Goal: Task Accomplishment & Management: Use online tool/utility

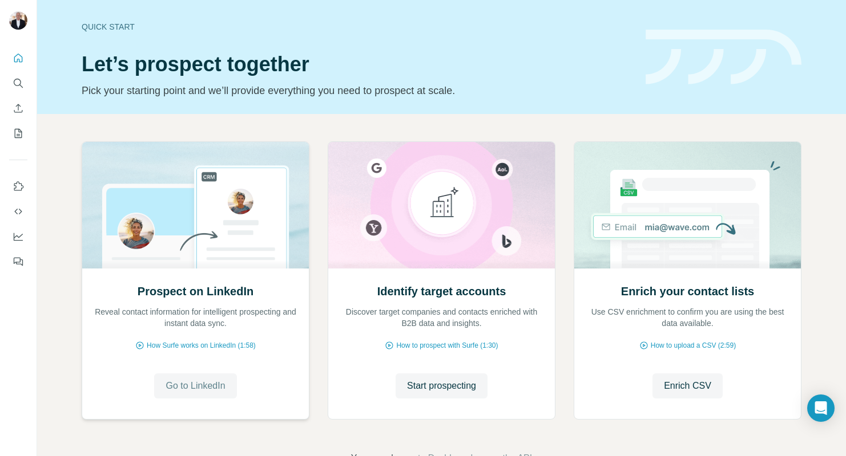
click at [205, 377] on button "Go to LinkedIn" at bounding box center [195, 386] width 82 height 25
click at [458, 385] on span "Start prospecting" at bounding box center [441, 386] width 69 height 14
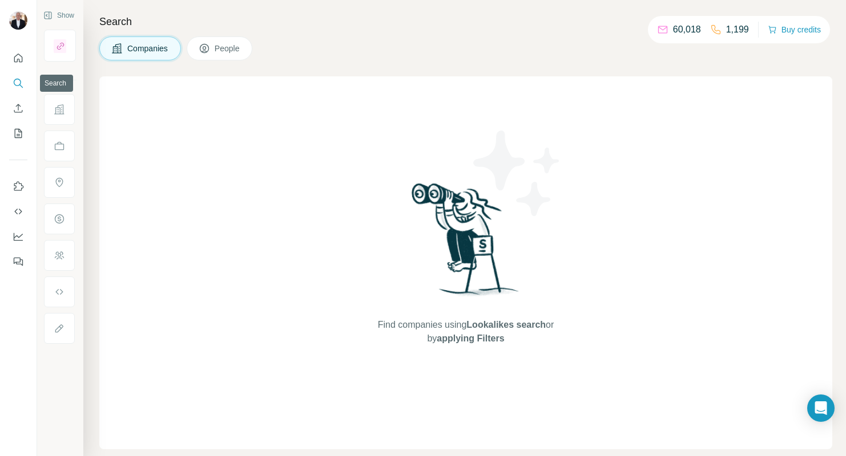
click at [17, 79] on icon "Search" at bounding box center [18, 83] width 11 height 11
click at [304, 110] on div "Find companies using Lookalikes search or by applying Filters" at bounding box center [465, 262] width 733 height 373
click at [230, 45] on span "People" at bounding box center [228, 48] width 26 height 11
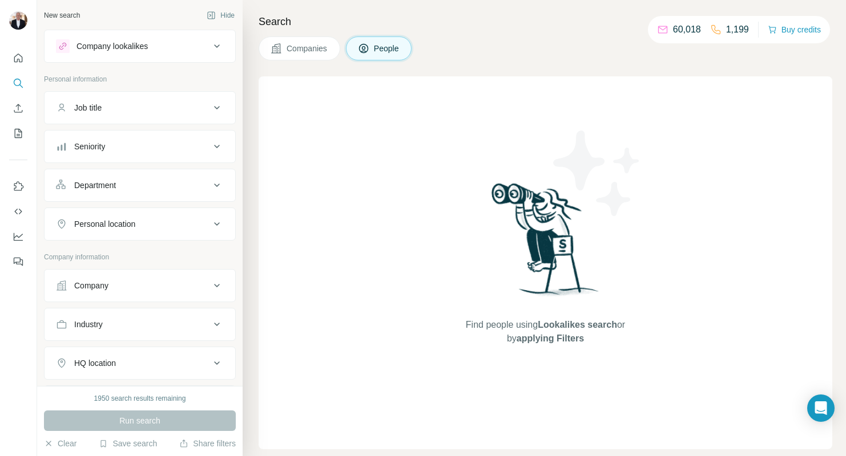
click at [220, 108] on icon at bounding box center [217, 108] width 14 height 14
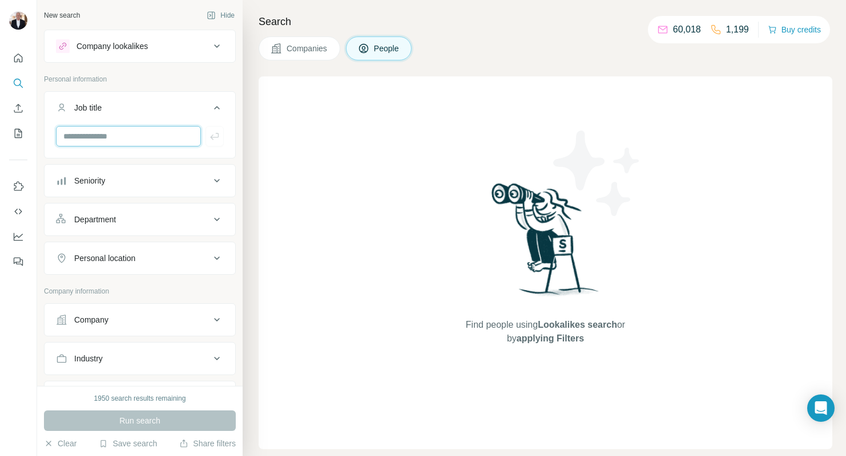
click at [93, 136] on input "text" at bounding box center [128, 136] width 145 height 21
click at [116, 136] on input "**********" at bounding box center [128, 136] width 145 height 21
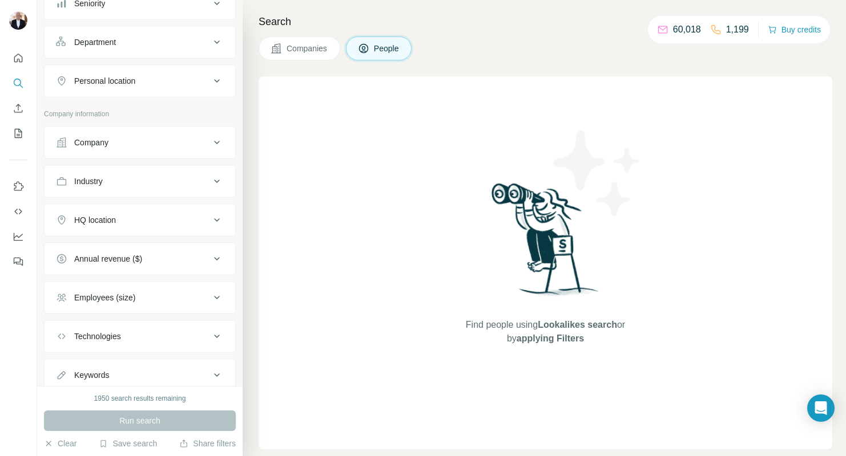
scroll to position [179, 0]
type input "**********"
click at [153, 142] on div "Company" at bounding box center [133, 141] width 154 height 11
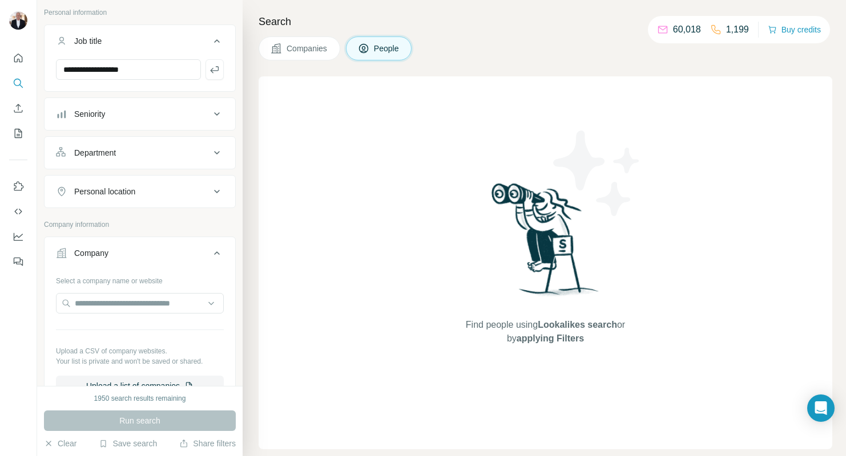
scroll to position [0, 0]
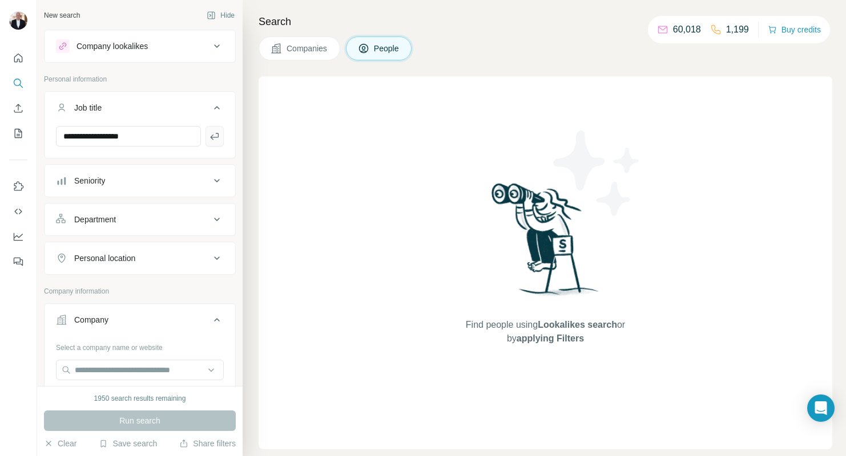
click at [213, 135] on icon "button" at bounding box center [214, 136] width 11 height 11
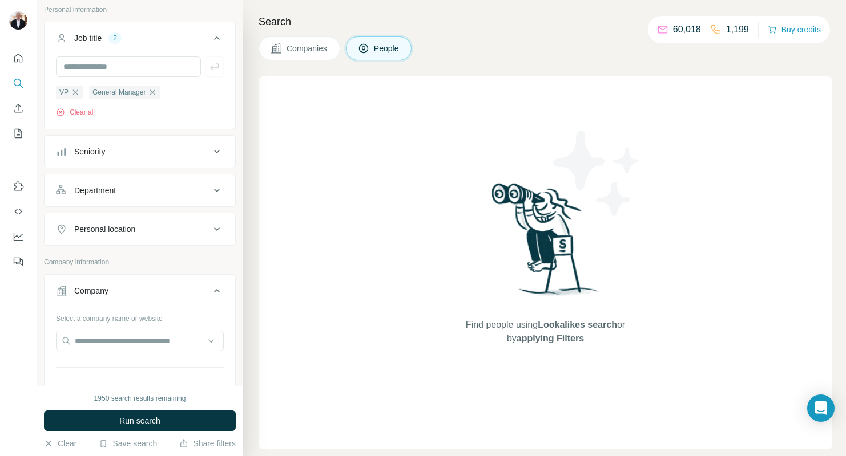
scroll to position [85, 0]
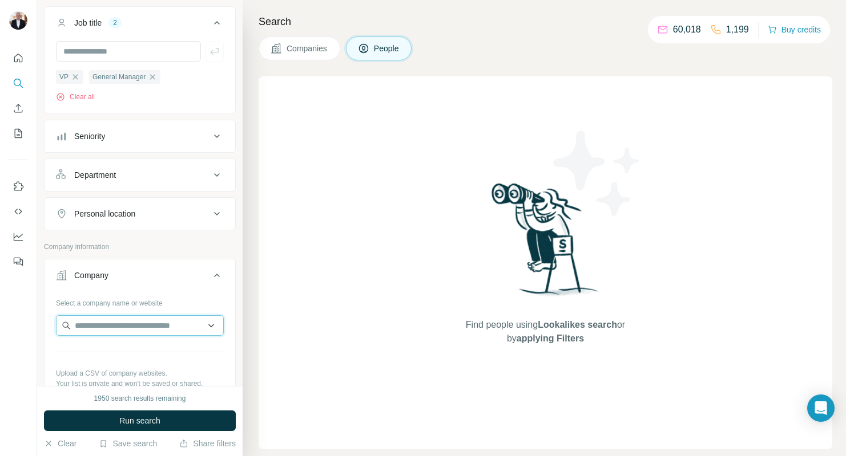
click at [114, 323] on input "text" at bounding box center [140, 326] width 168 height 21
type input "*"
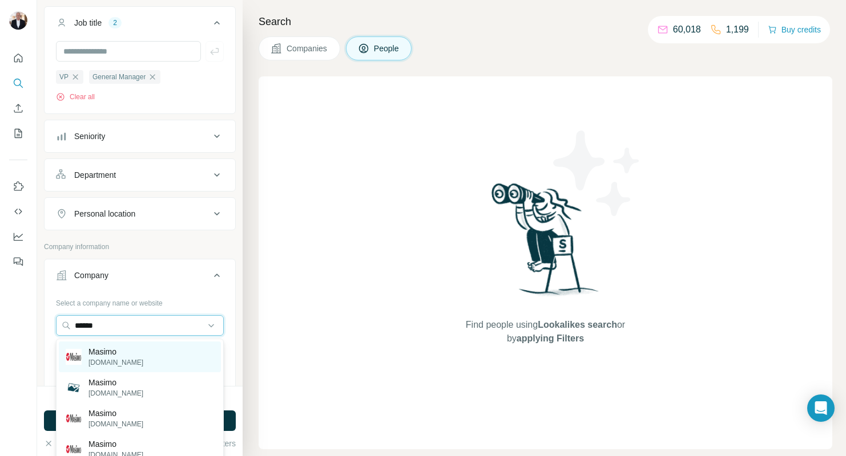
type input "******"
click at [107, 353] on p "Masimo" at bounding box center [115, 351] width 55 height 11
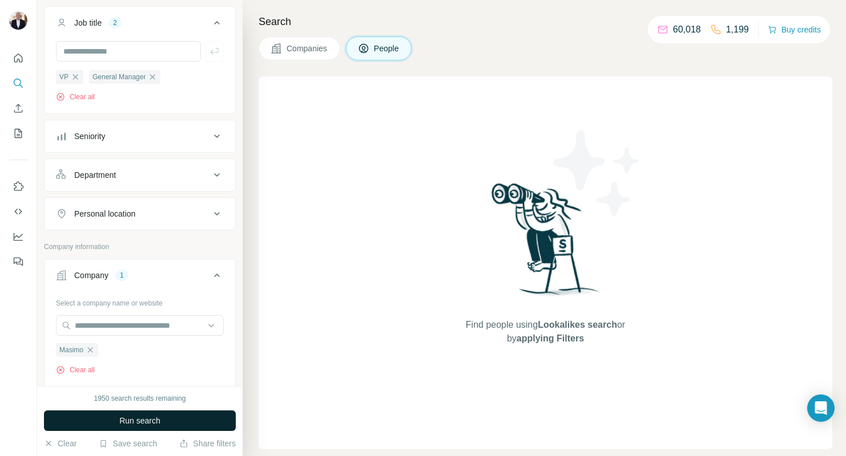
click at [144, 421] on span "Run search" at bounding box center [139, 420] width 41 height 11
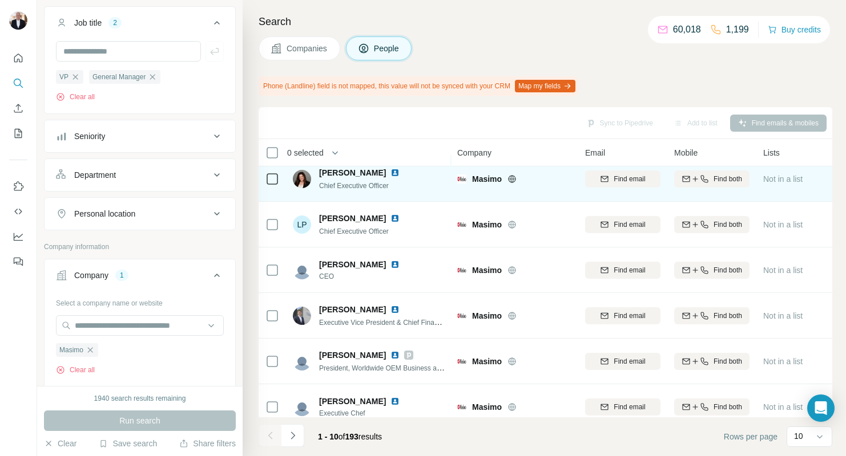
scroll to position [205, 0]
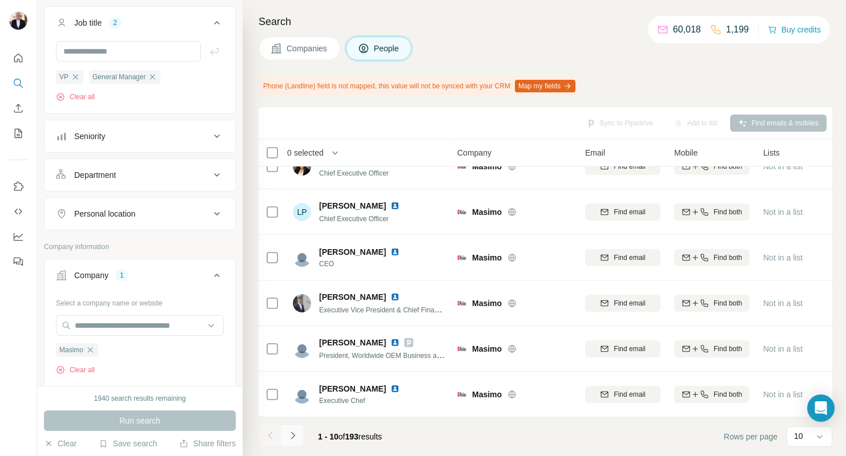
click at [293, 440] on icon "Navigate to next page" at bounding box center [292, 435] width 11 height 11
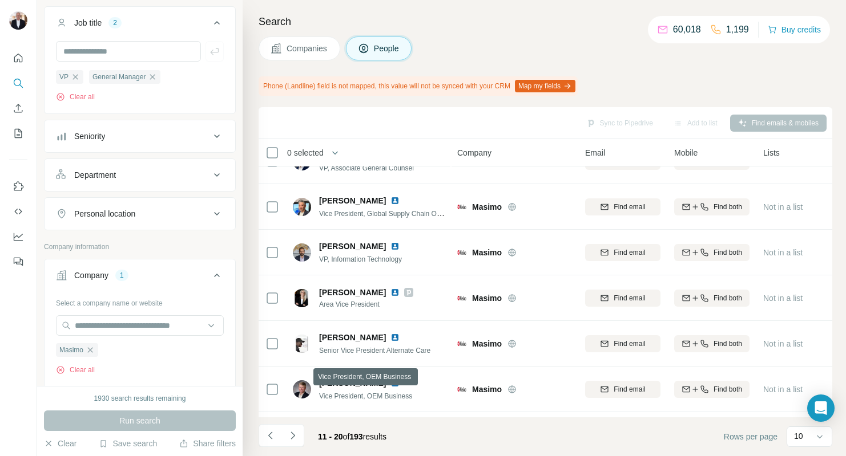
scroll to position [157, 0]
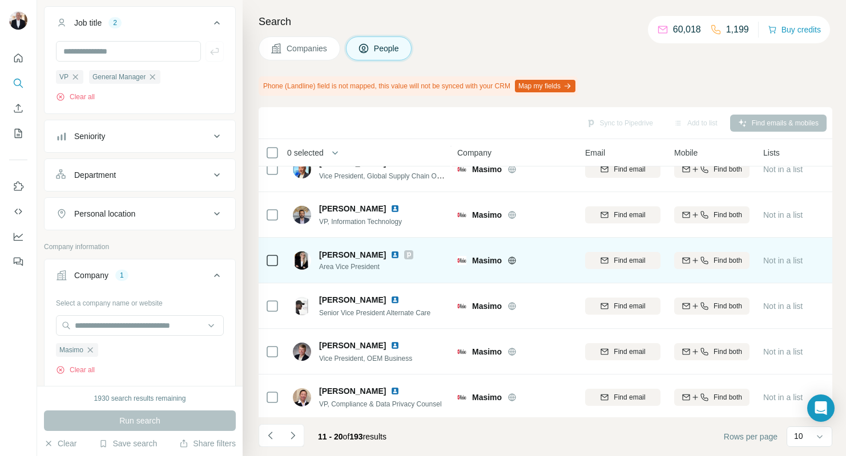
click at [339, 254] on span "[PERSON_NAME]" at bounding box center [352, 254] width 67 height 11
click at [349, 254] on span "[PERSON_NAME]" at bounding box center [352, 254] width 67 height 11
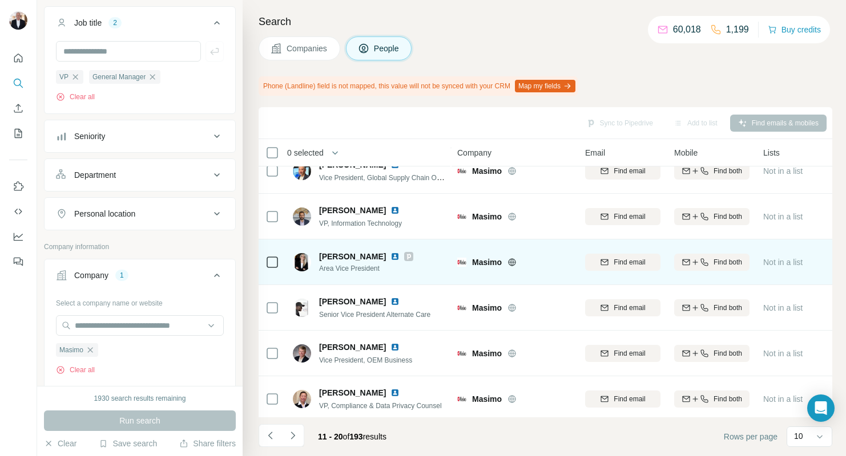
scroll to position [156, 0]
click at [390, 256] on img at bounding box center [394, 256] width 9 height 9
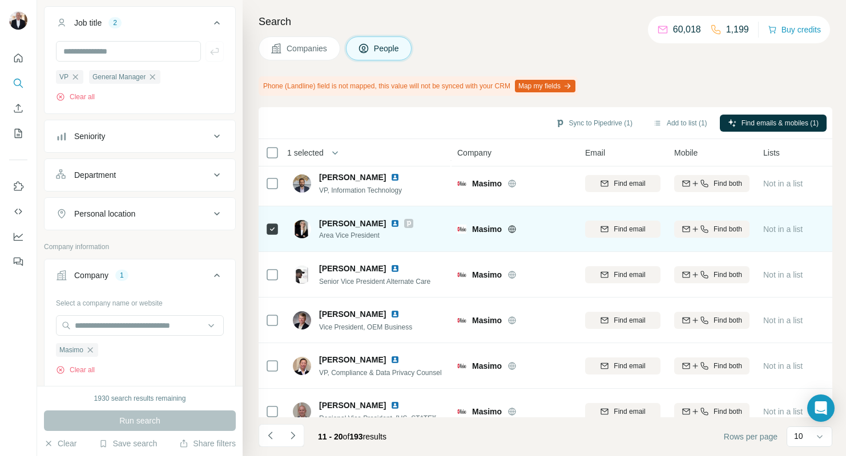
scroll to position [205, 0]
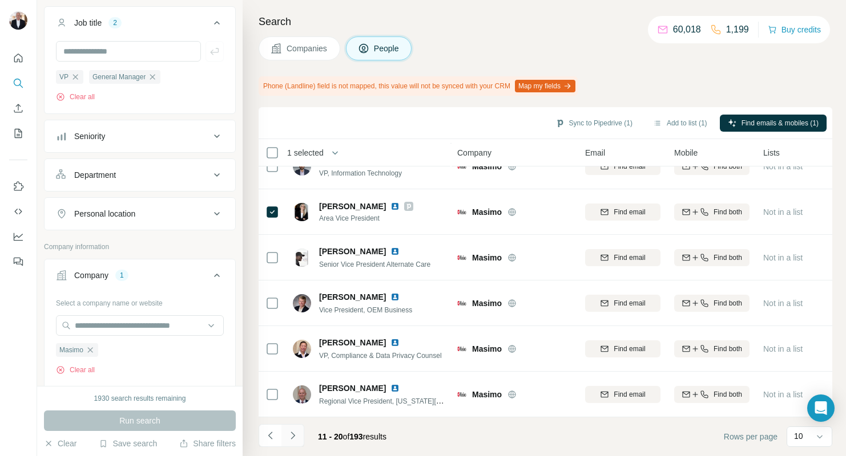
click at [294, 436] on icon "Navigate to next page" at bounding box center [292, 435] width 11 height 11
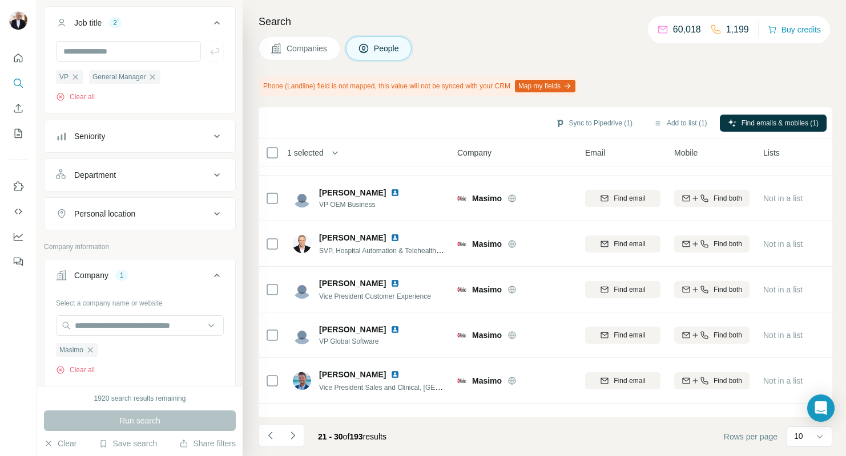
scroll to position [37, 0]
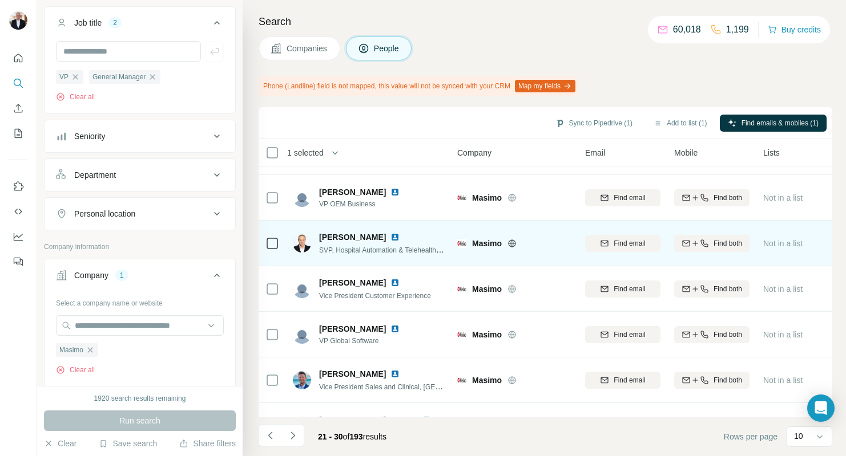
click at [390, 236] on img at bounding box center [394, 237] width 9 height 9
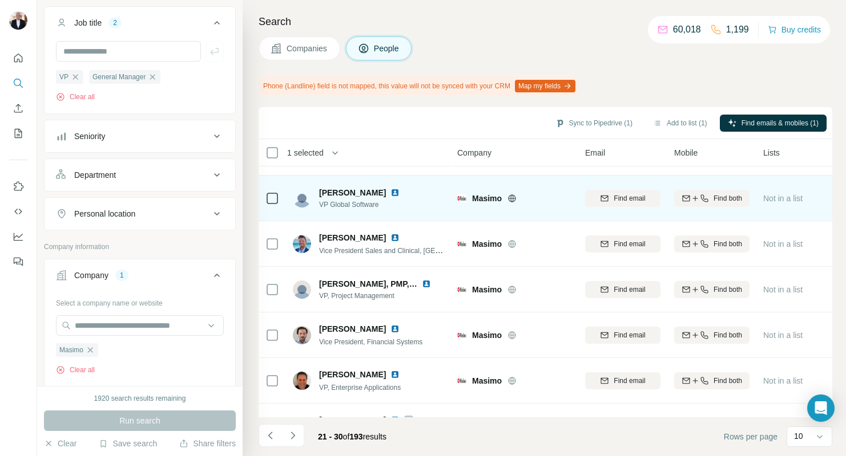
scroll to position [205, 0]
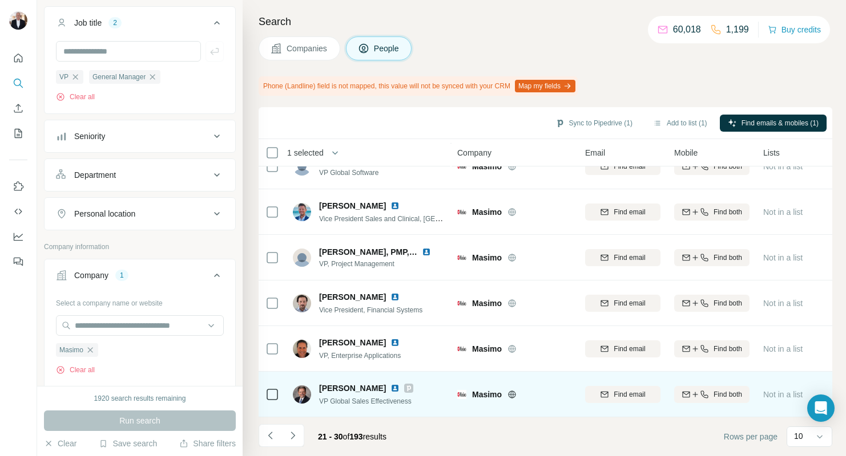
click at [390, 389] on img at bounding box center [394, 388] width 9 height 9
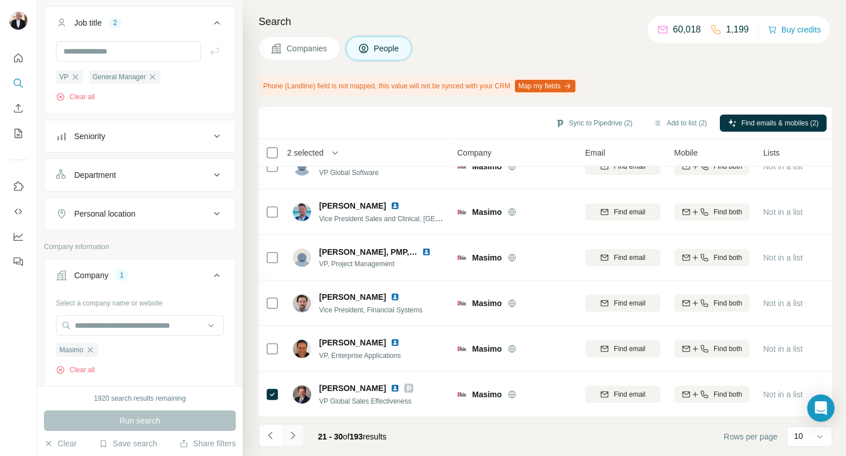
click at [293, 436] on icon "Navigate to next page" at bounding box center [292, 435] width 11 height 11
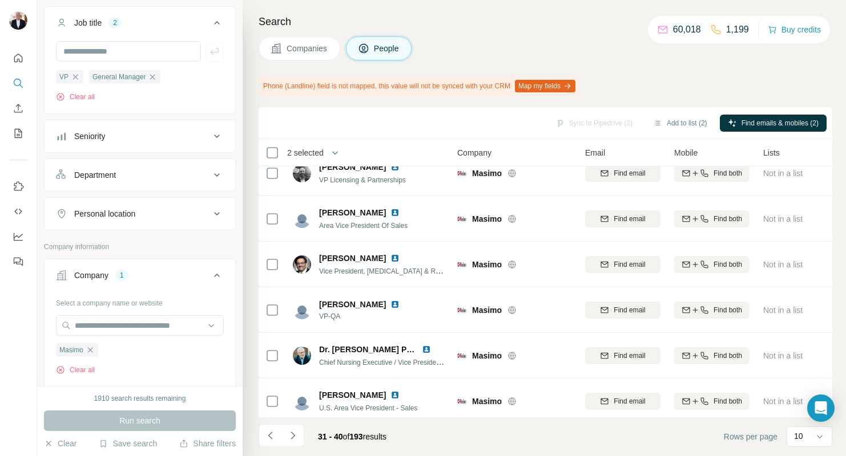
scroll to position [0, 0]
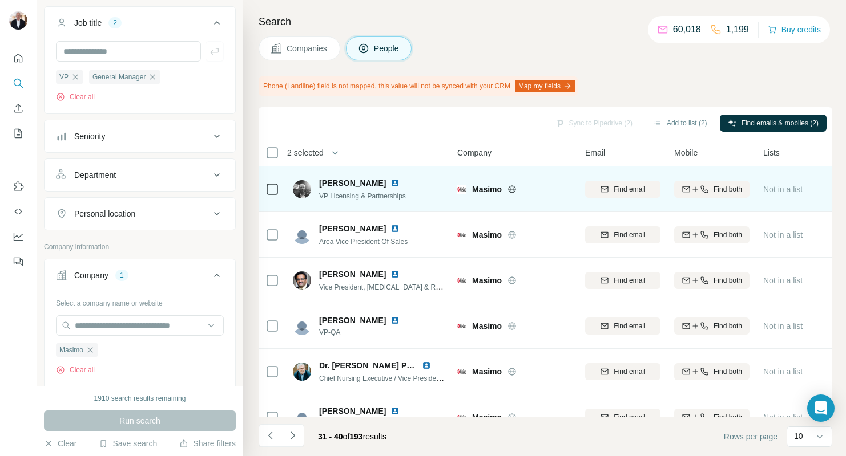
click at [390, 184] on img at bounding box center [394, 183] width 9 height 9
click at [265, 186] on icon at bounding box center [272, 190] width 14 height 14
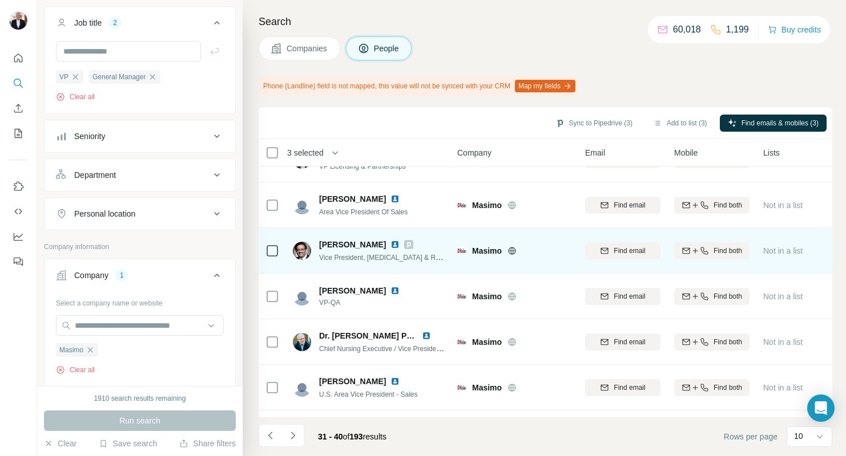
scroll to position [30, 0]
click at [346, 248] on span "[PERSON_NAME]" at bounding box center [352, 243] width 67 height 11
click at [390, 242] on img at bounding box center [394, 244] width 9 height 9
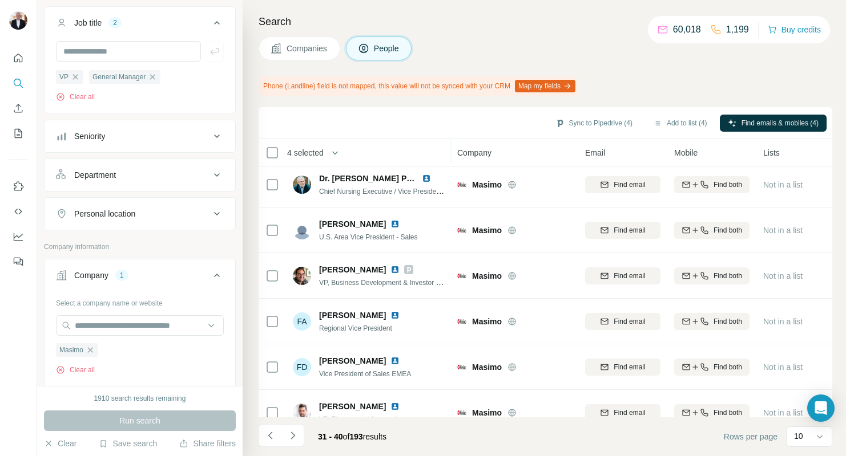
scroll to position [193, 0]
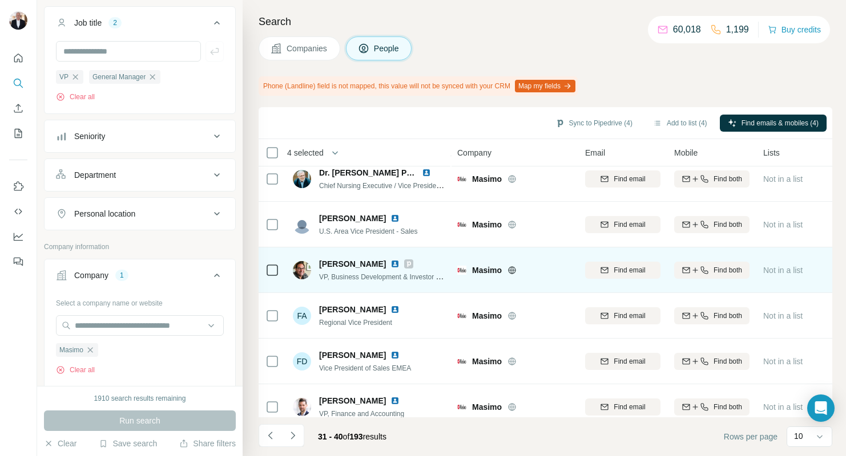
click at [351, 264] on span "[PERSON_NAME]" at bounding box center [352, 263] width 67 height 11
click at [390, 263] on img at bounding box center [394, 264] width 9 height 9
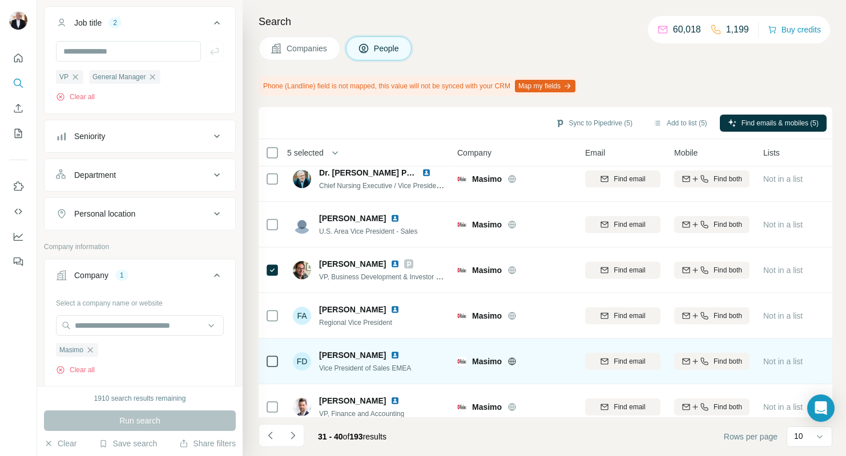
scroll to position [205, 0]
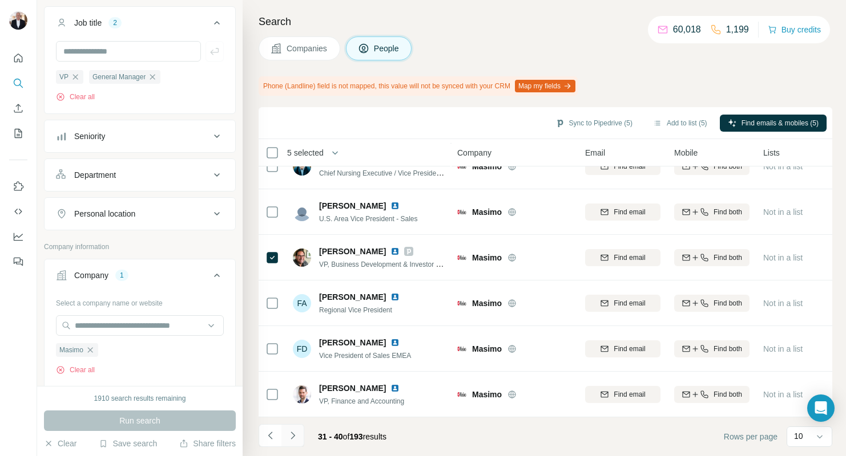
click at [294, 439] on icon "Navigate to next page" at bounding box center [292, 435] width 11 height 11
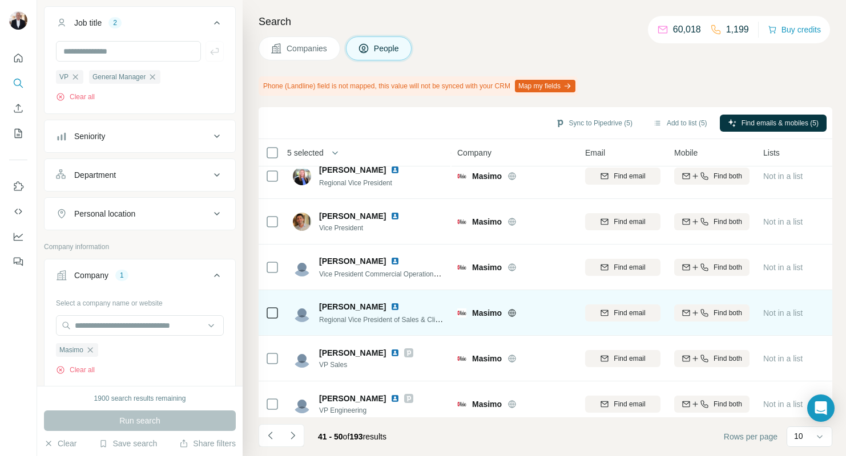
scroll to position [110, 0]
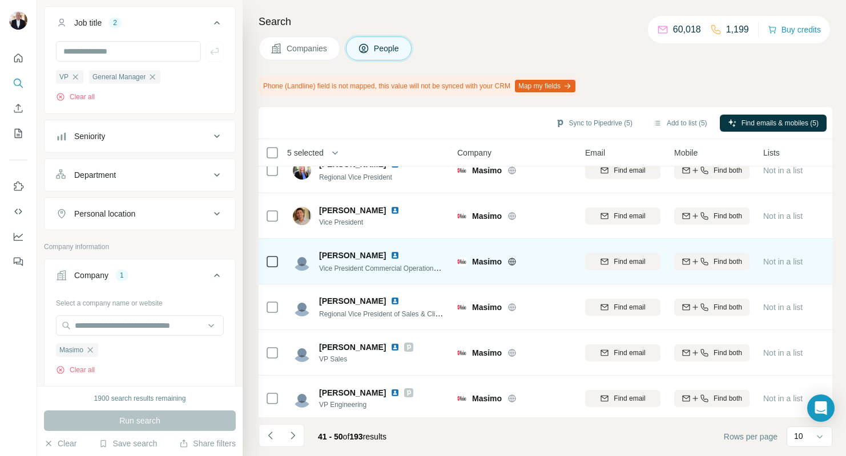
click at [390, 255] on img at bounding box center [394, 255] width 9 height 9
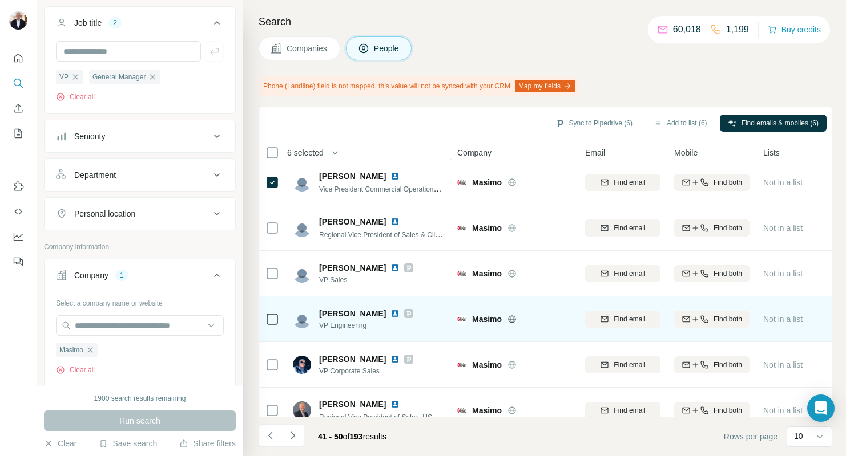
scroll to position [205, 0]
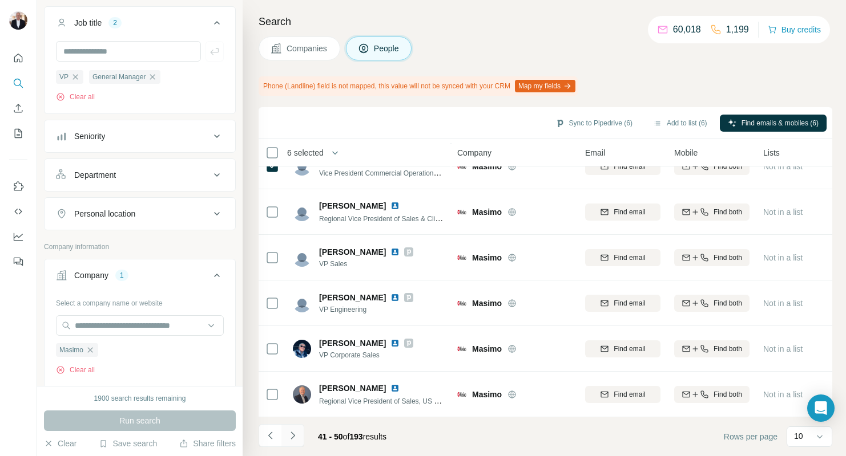
click at [290, 434] on icon "Navigate to next page" at bounding box center [292, 435] width 11 height 11
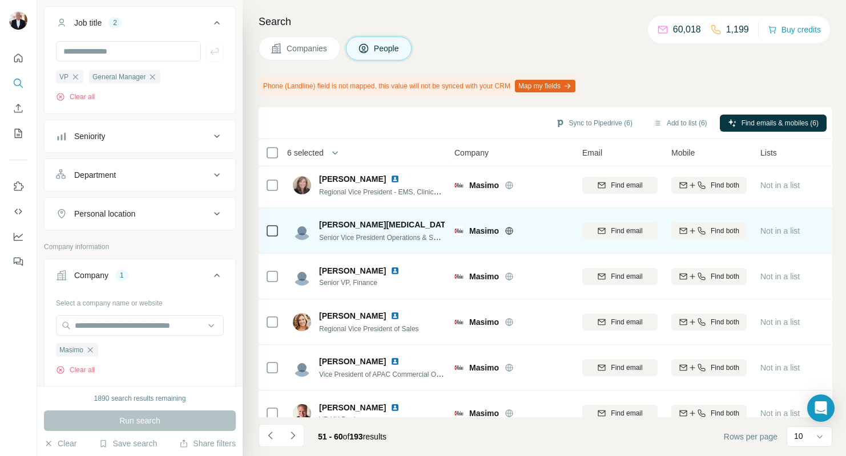
scroll to position [187, 2]
click at [458, 224] on img at bounding box center [462, 224] width 9 height 9
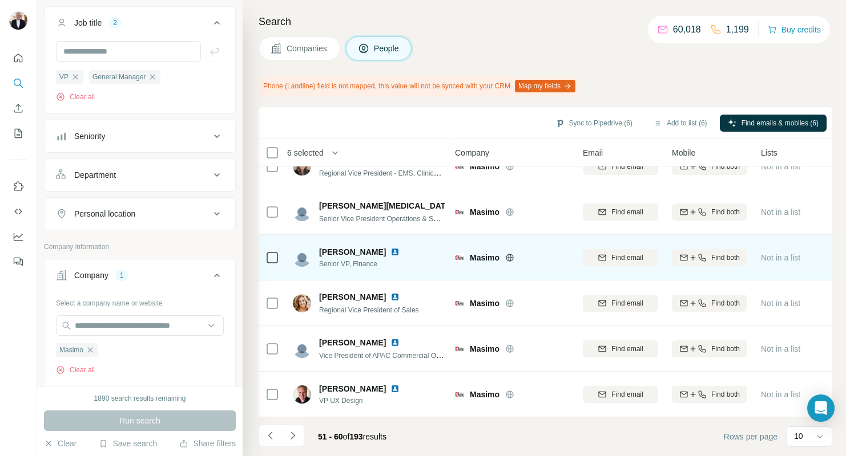
scroll to position [205, 2]
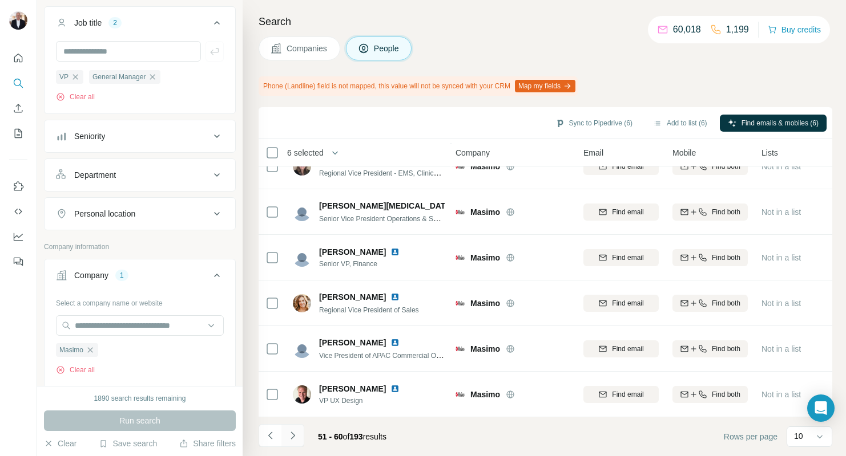
click at [288, 439] on icon "Navigate to next page" at bounding box center [292, 435] width 11 height 11
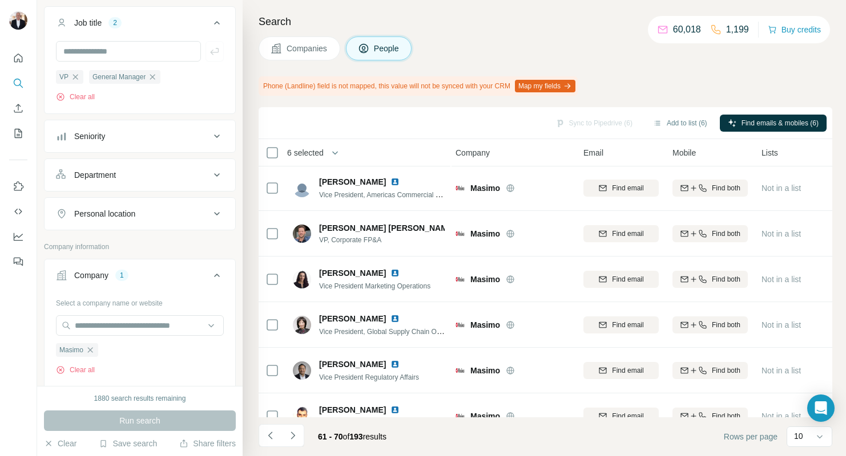
scroll to position [0, 2]
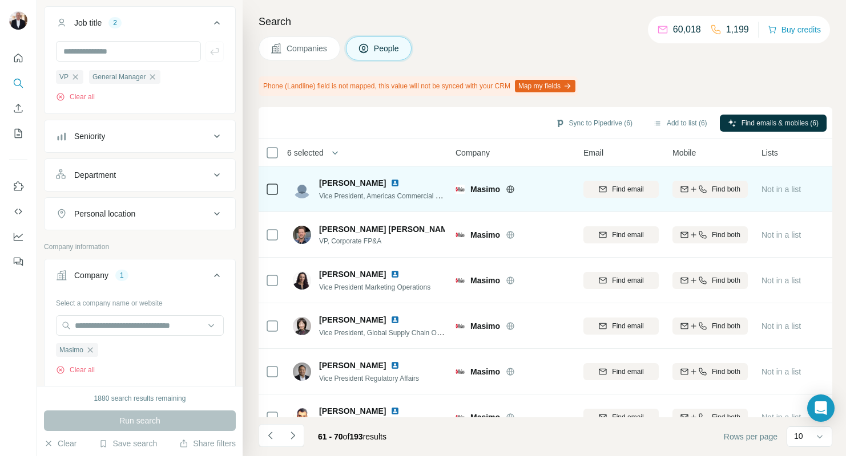
click at [334, 183] on span "[PERSON_NAME]" at bounding box center [352, 182] width 67 height 11
click at [390, 181] on img at bounding box center [394, 183] width 9 height 9
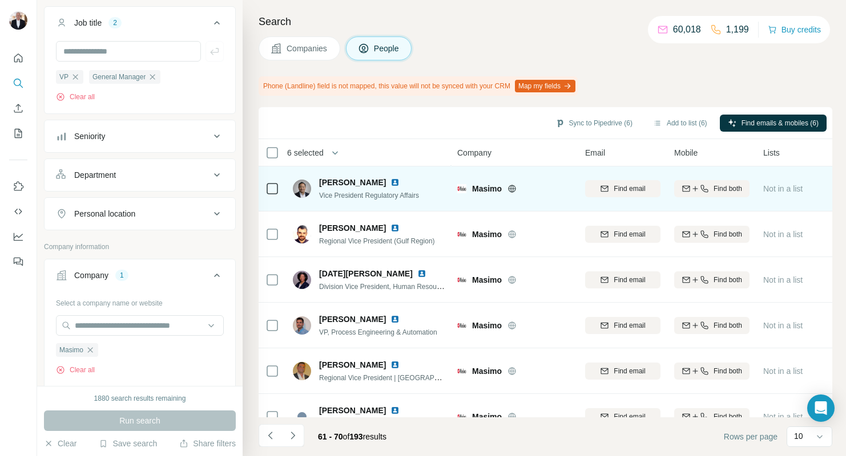
scroll to position [205, 0]
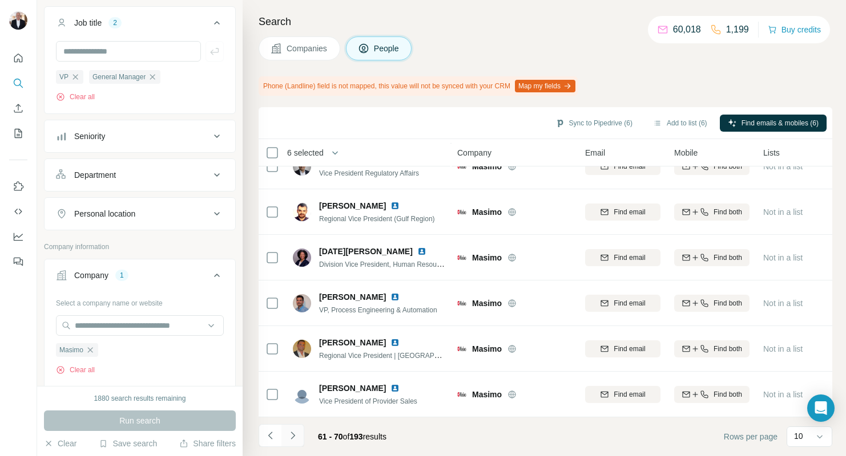
click at [290, 440] on icon "Navigate to next page" at bounding box center [292, 435] width 11 height 11
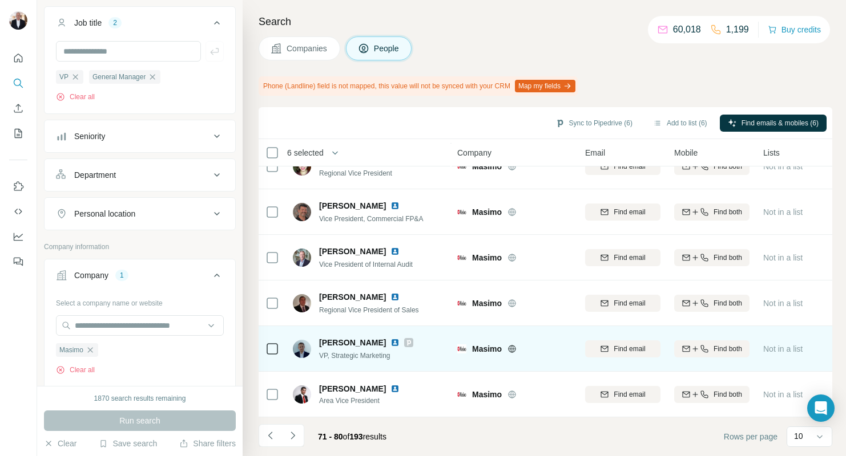
click at [399, 343] on img at bounding box center [394, 342] width 9 height 9
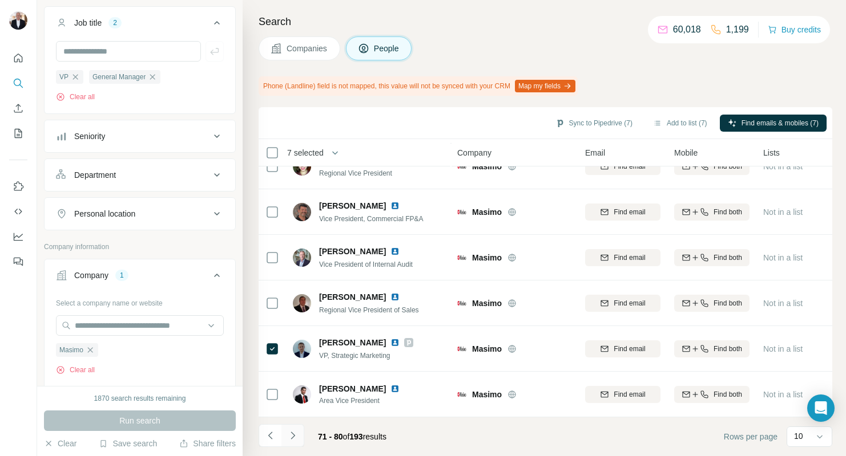
click at [292, 435] on icon "Navigate to next page" at bounding box center [292, 435] width 11 height 11
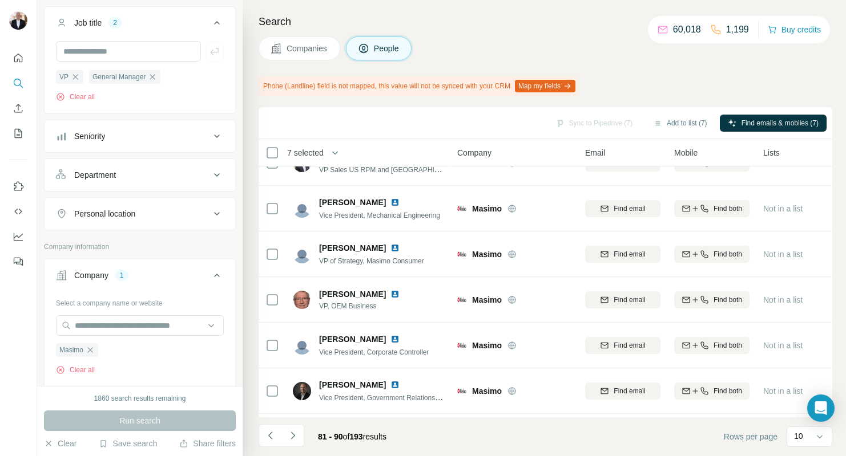
scroll to position [27, 0]
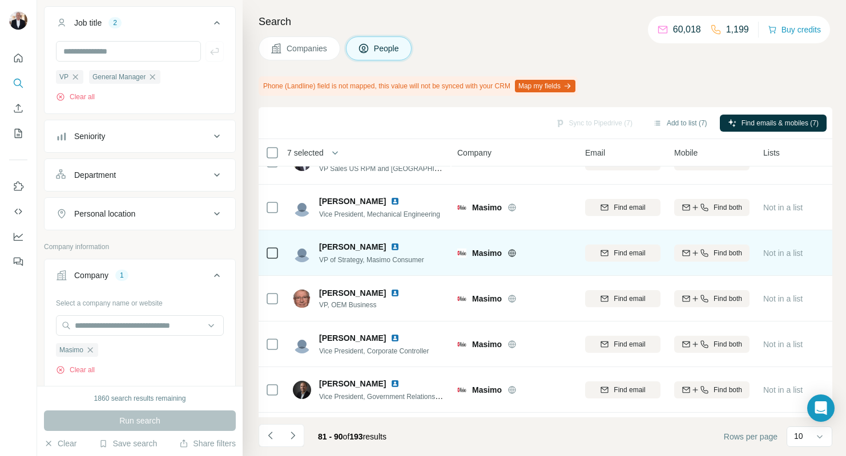
click at [390, 247] on img at bounding box center [394, 246] width 9 height 9
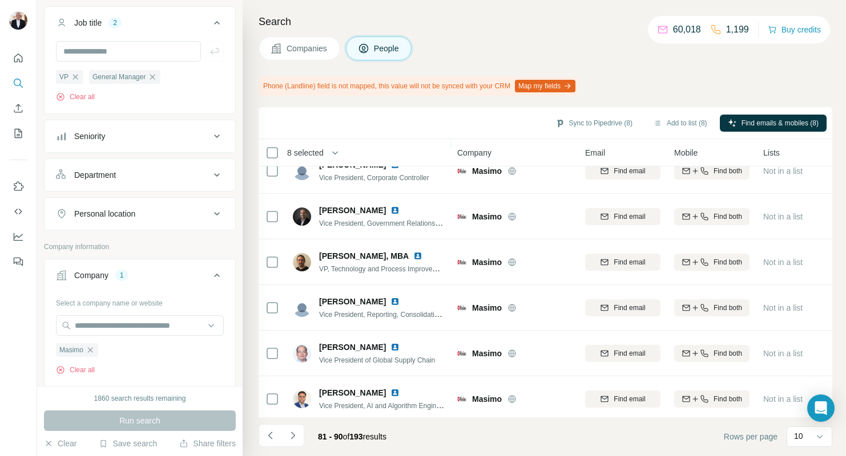
scroll to position [205, 0]
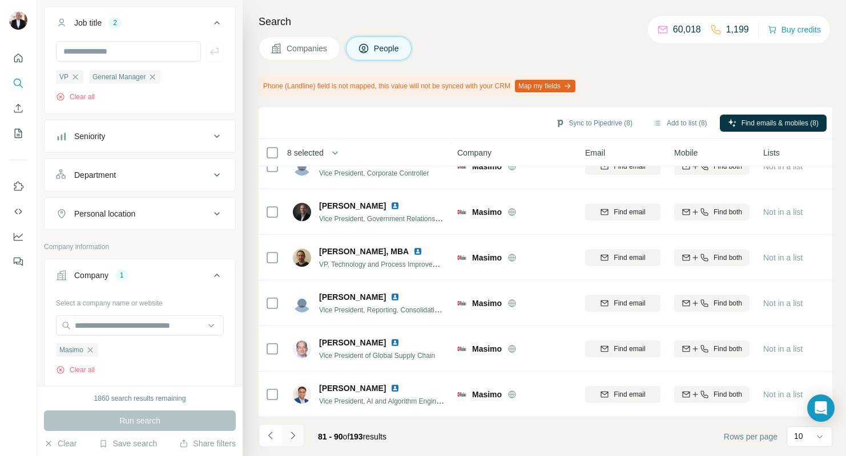
click at [294, 438] on icon "Navigate to next page" at bounding box center [292, 435] width 11 height 11
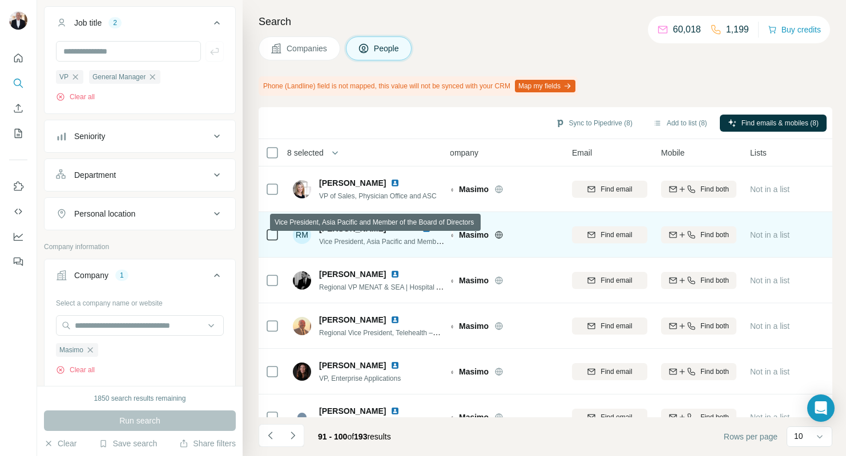
scroll to position [0, 0]
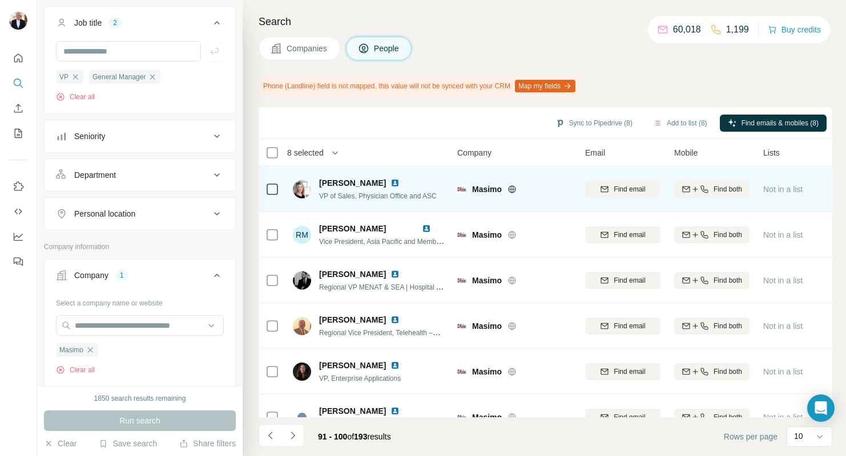
click at [340, 184] on span "[PERSON_NAME]" at bounding box center [352, 182] width 67 height 11
click at [399, 183] on img at bounding box center [394, 183] width 9 height 9
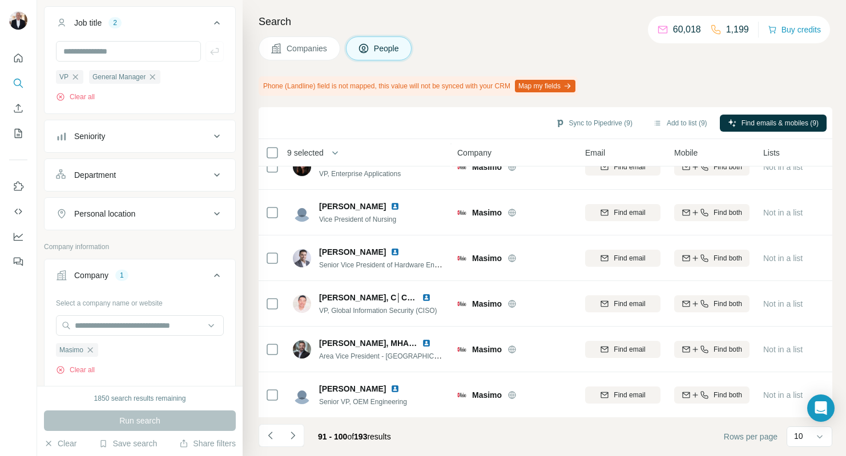
scroll to position [205, 0]
click at [292, 437] on icon "Navigate to next page" at bounding box center [292, 435] width 11 height 11
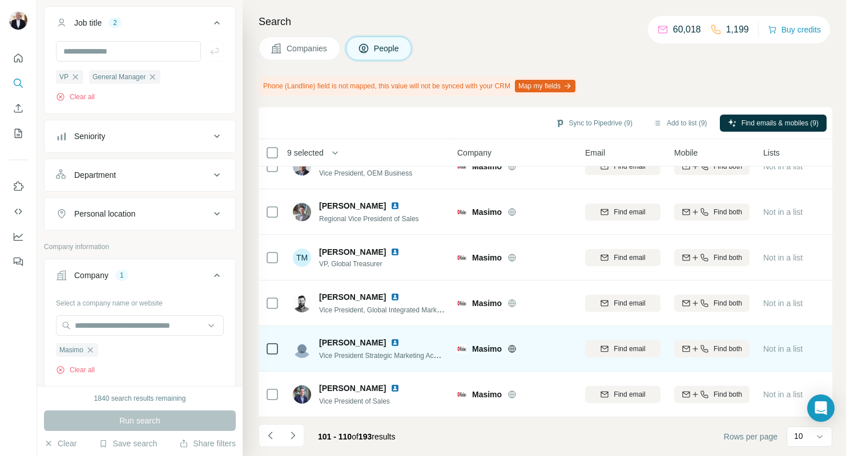
click at [395, 343] on img at bounding box center [394, 342] width 9 height 9
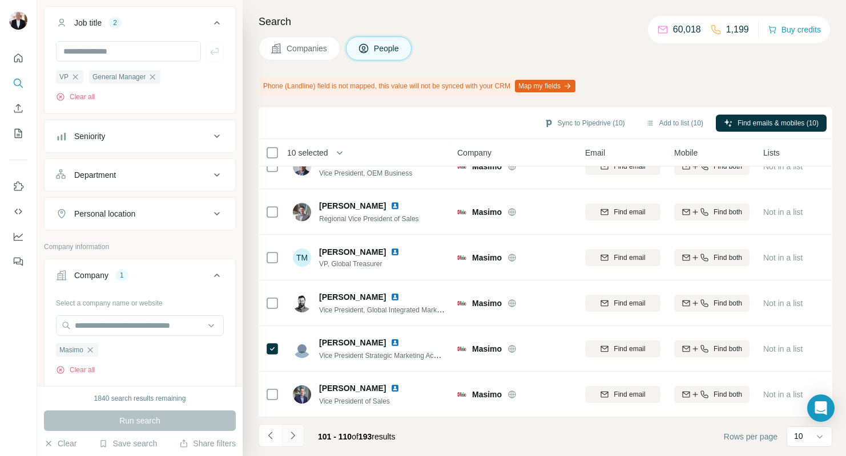
click at [290, 434] on icon "Navigate to next page" at bounding box center [292, 435] width 11 height 11
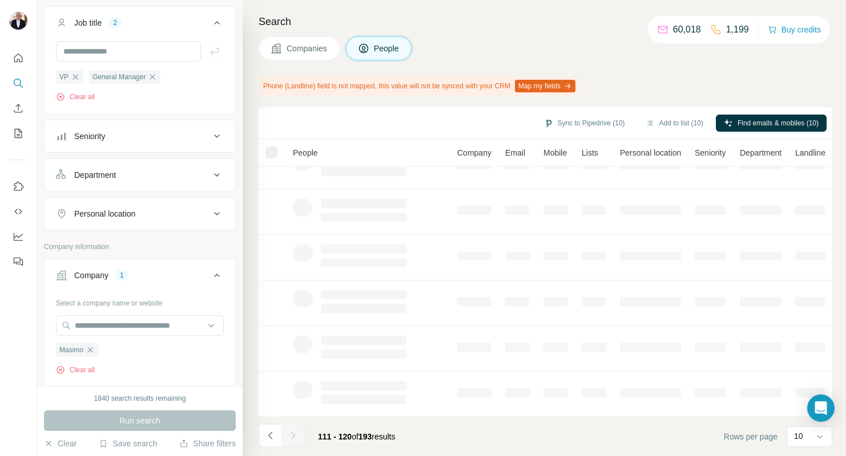
scroll to position [0, 0]
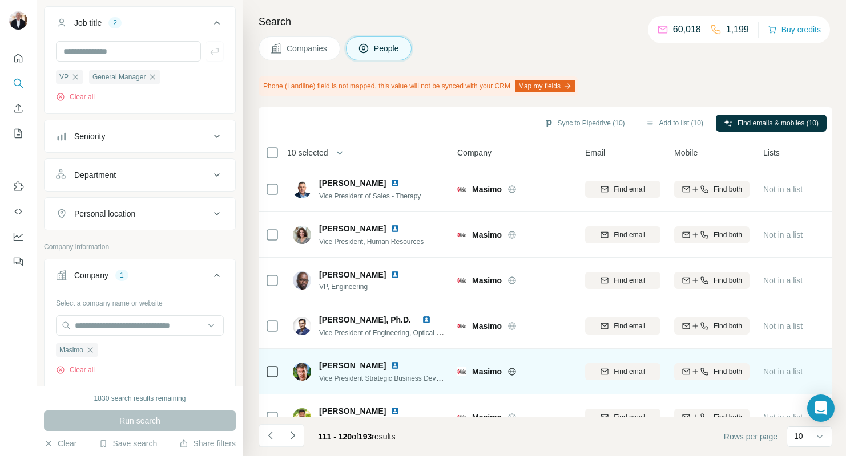
click at [399, 366] on img at bounding box center [394, 365] width 9 height 9
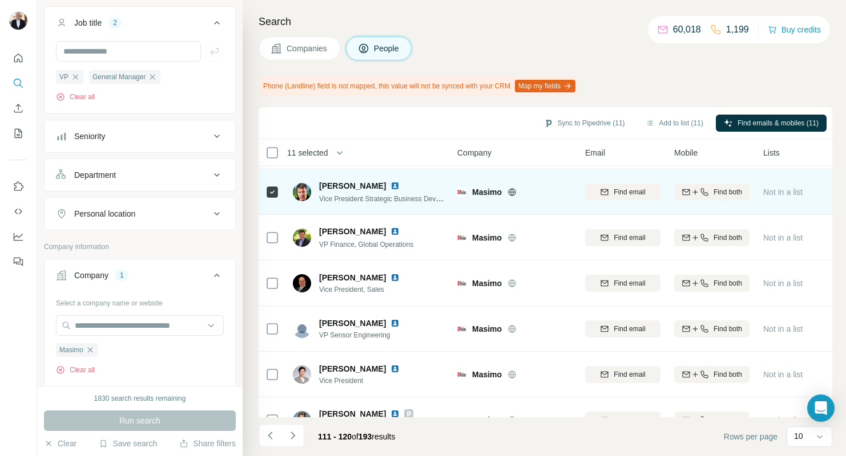
scroll to position [205, 0]
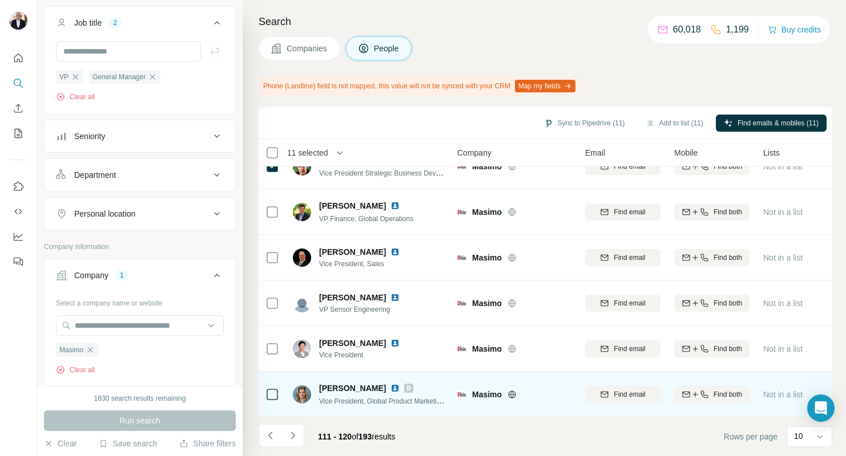
click at [341, 391] on span "[PERSON_NAME]" at bounding box center [352, 388] width 67 height 11
click at [390, 388] on img at bounding box center [394, 388] width 9 height 9
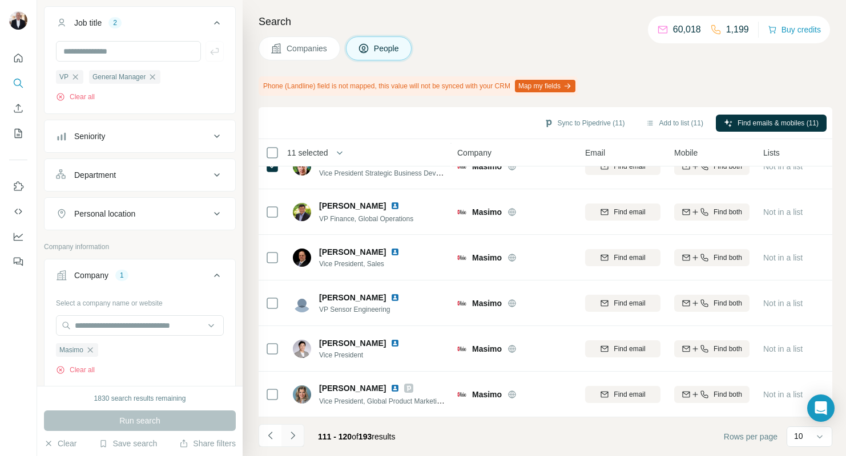
click at [292, 436] on icon "Navigate to next page" at bounding box center [292, 435] width 11 height 11
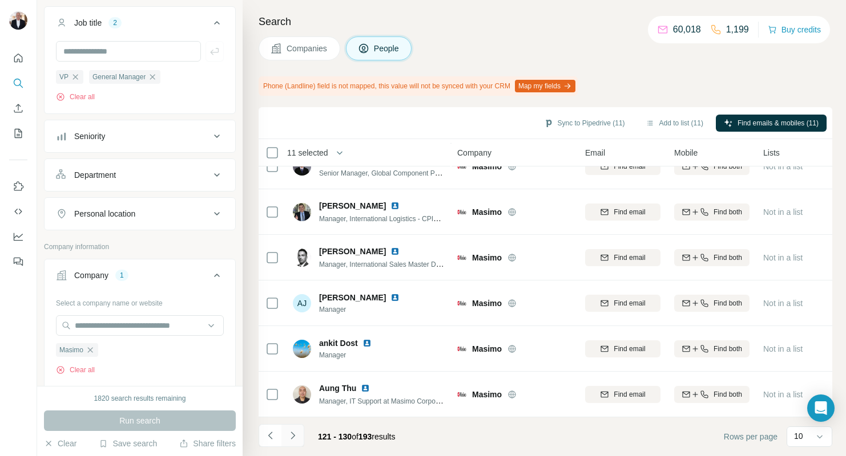
click at [291, 432] on icon "Navigate to next page" at bounding box center [292, 435] width 4 height 7
click at [294, 434] on icon "Navigate to next page" at bounding box center [292, 435] width 11 height 11
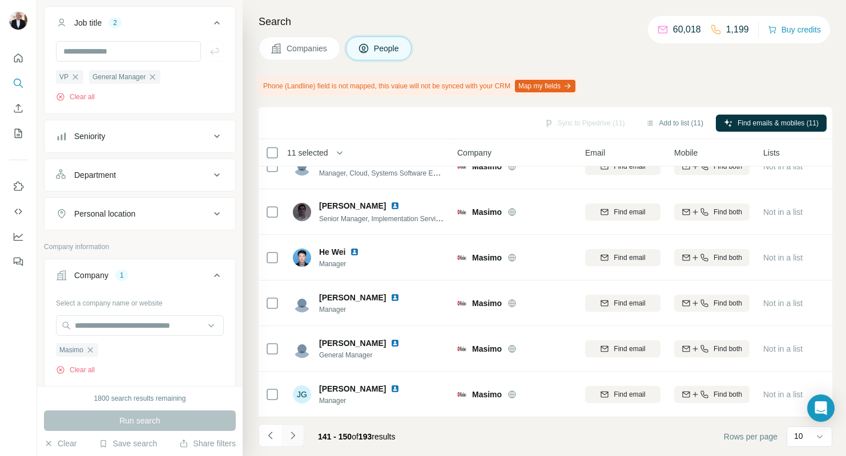
click at [295, 437] on icon "Navigate to next page" at bounding box center [292, 435] width 11 height 11
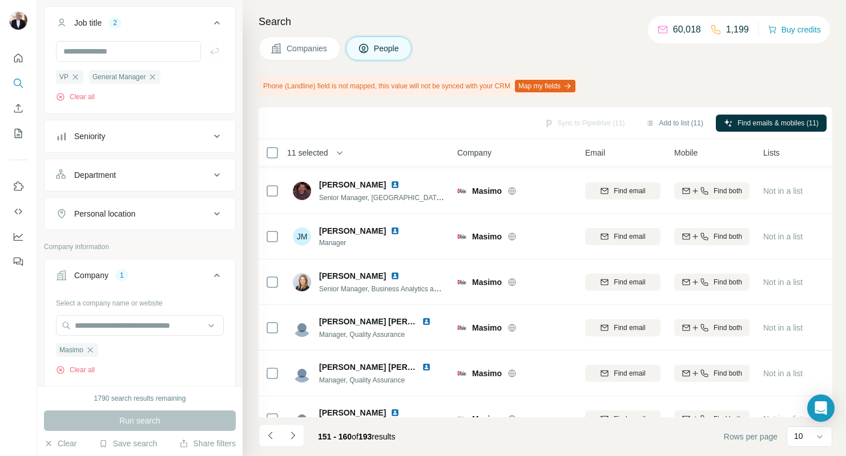
scroll to position [139, 0]
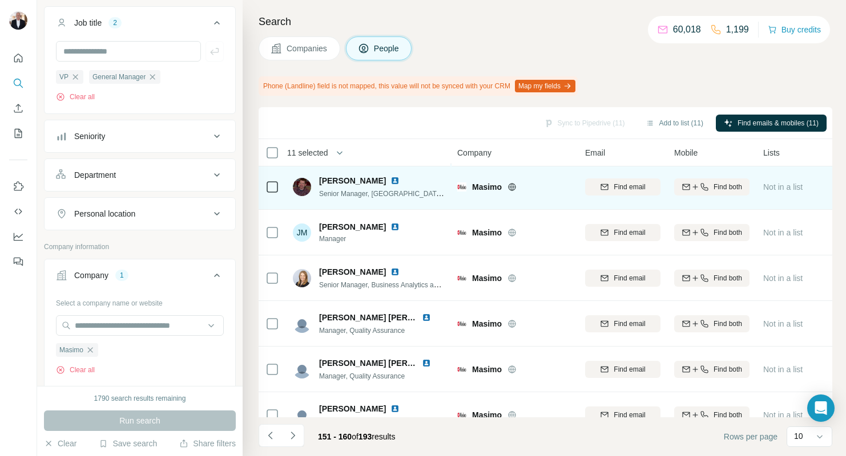
click at [347, 181] on span "[PERSON_NAME]" at bounding box center [352, 180] width 67 height 11
click at [399, 179] on img at bounding box center [394, 180] width 9 height 9
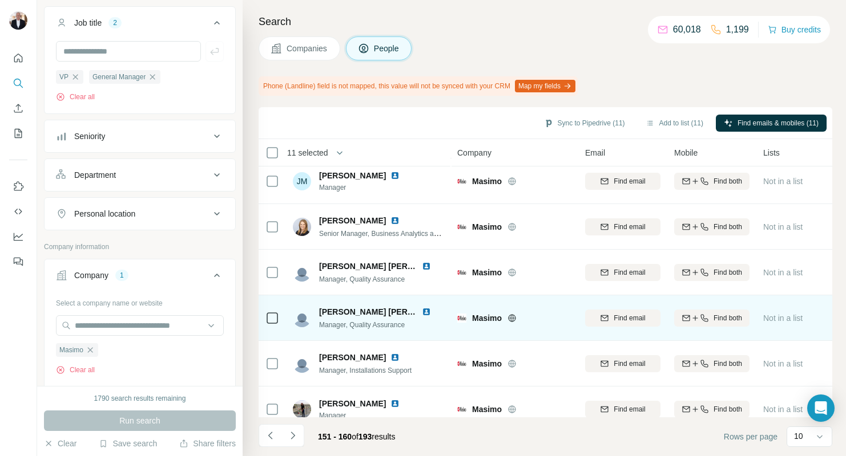
scroll to position [205, 0]
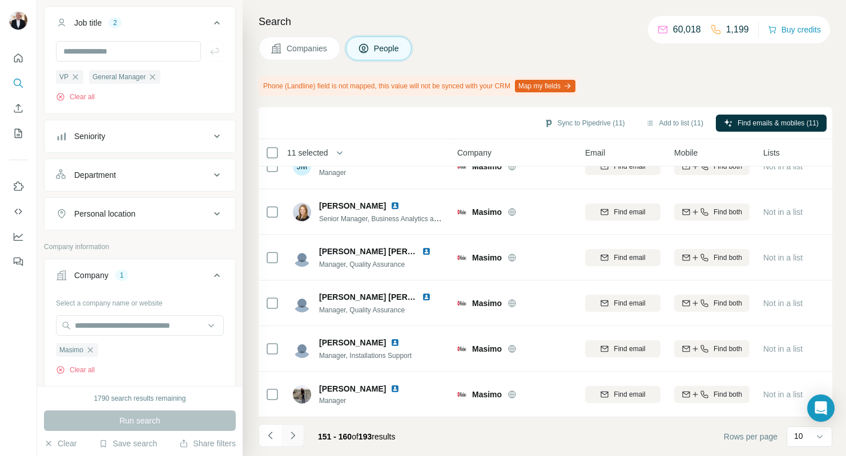
click at [292, 436] on icon "Navigate to next page" at bounding box center [292, 435] width 11 height 11
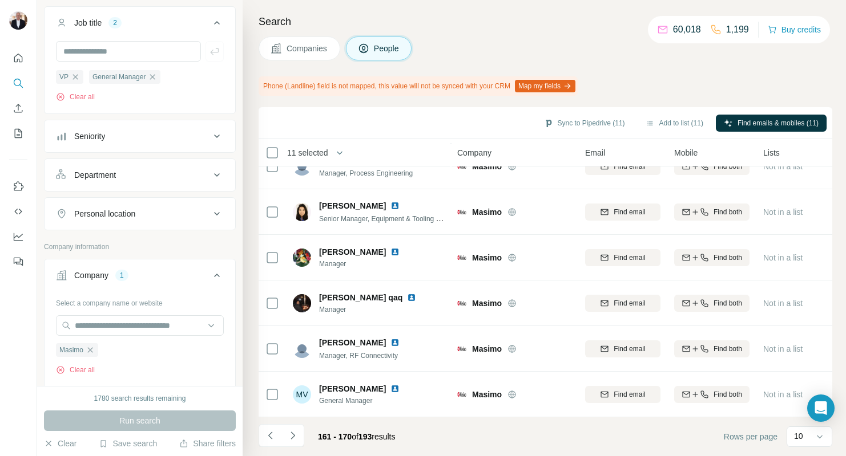
click at [484, 433] on footer "161 - 170 of 193 results Rows per page 10" at bounding box center [544, 437] width 573 height 39
click at [269, 435] on icon "Navigate to previous page" at bounding box center [270, 435] width 11 height 11
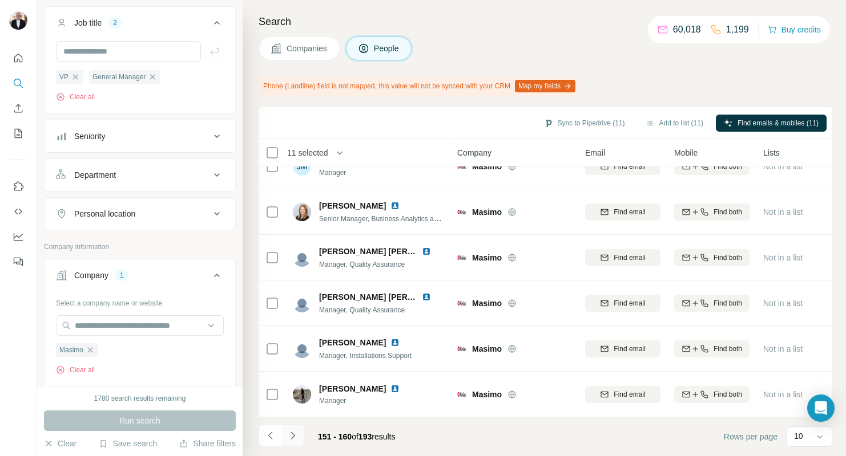
click at [293, 435] on icon "Navigate to next page" at bounding box center [292, 435] width 4 height 7
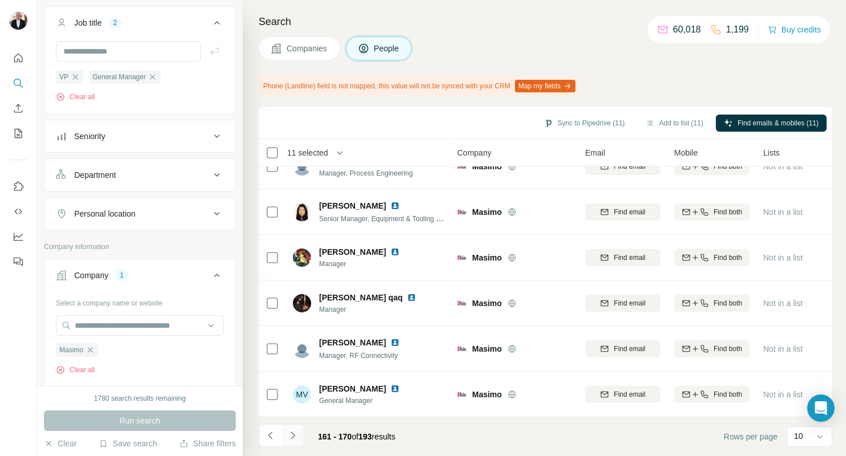
click at [292, 435] on icon "Navigate to next page" at bounding box center [292, 435] width 11 height 11
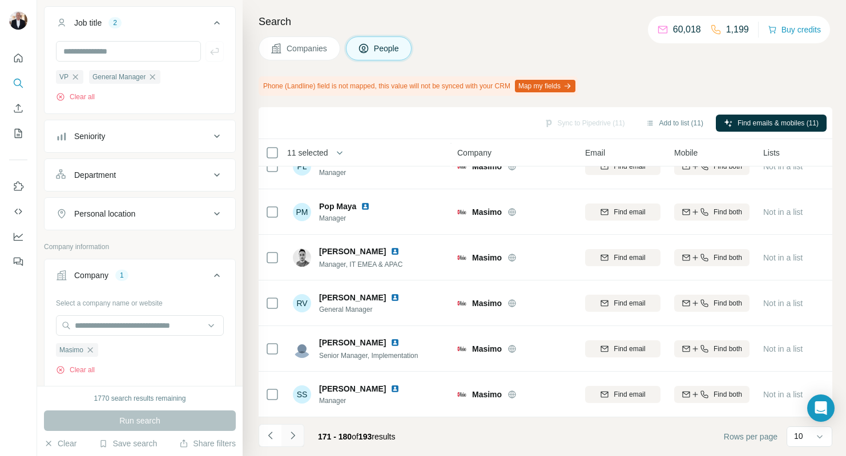
click at [290, 435] on icon "Navigate to next page" at bounding box center [292, 435] width 11 height 11
click at [291, 435] on icon "Navigate to next page" at bounding box center [292, 435] width 11 height 11
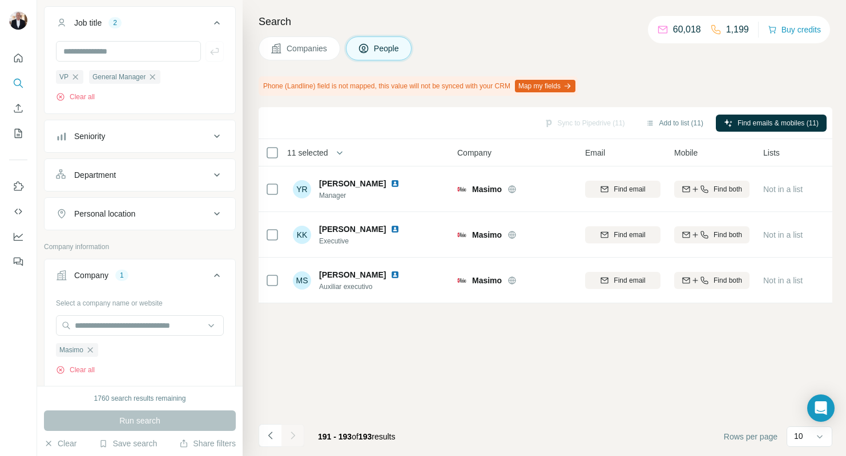
scroll to position [0, 0]
click at [19, 235] on icon "Dashboard" at bounding box center [18, 236] width 11 height 11
click at [666, 122] on button "Add to list (11)" at bounding box center [674, 123] width 74 height 17
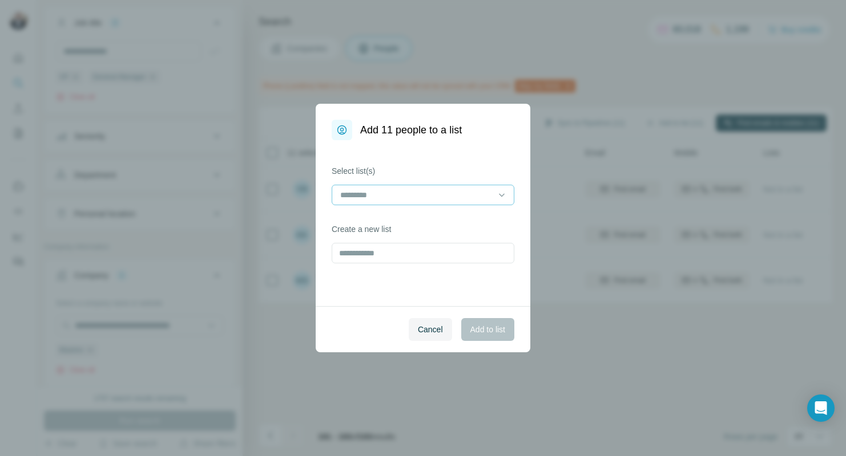
click at [369, 192] on input at bounding box center [416, 195] width 154 height 13
click at [409, 253] on input "text" at bounding box center [422, 253] width 183 height 21
type input "******"
click at [488, 331] on span "Add to list" at bounding box center [487, 329] width 35 height 11
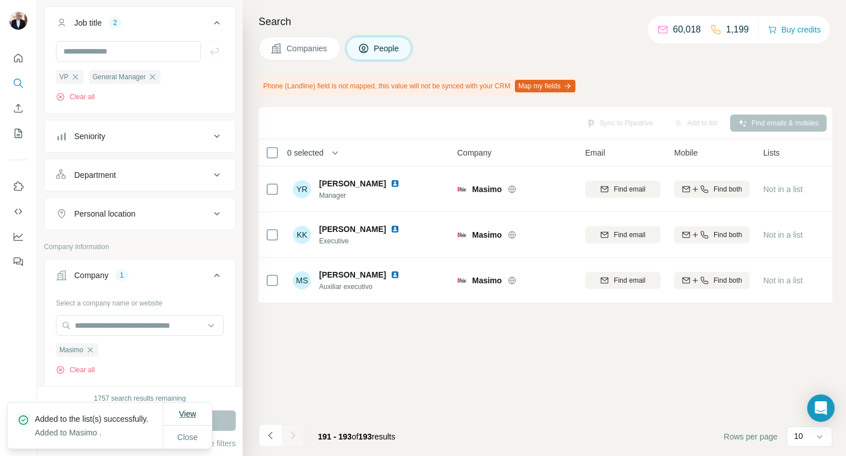
click at [184, 410] on span "View" at bounding box center [187, 414] width 17 height 9
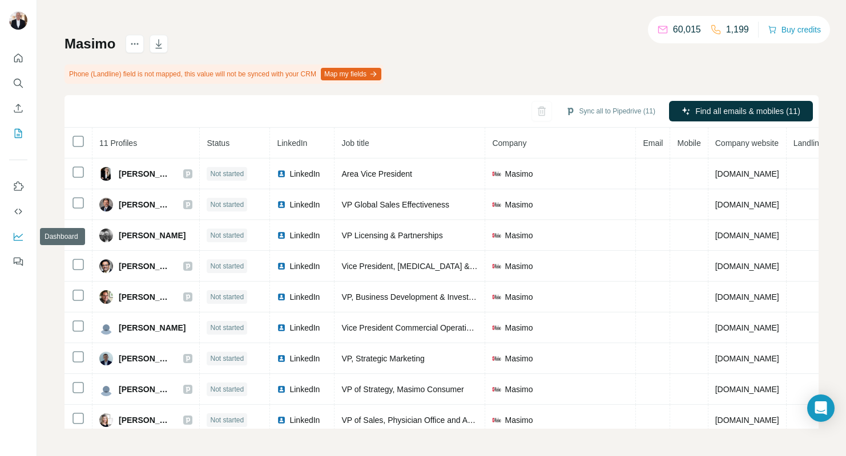
click at [17, 237] on icon "Dashboard" at bounding box center [18, 236] width 9 height 5
click at [21, 58] on icon "Quick start" at bounding box center [18, 57] width 11 height 11
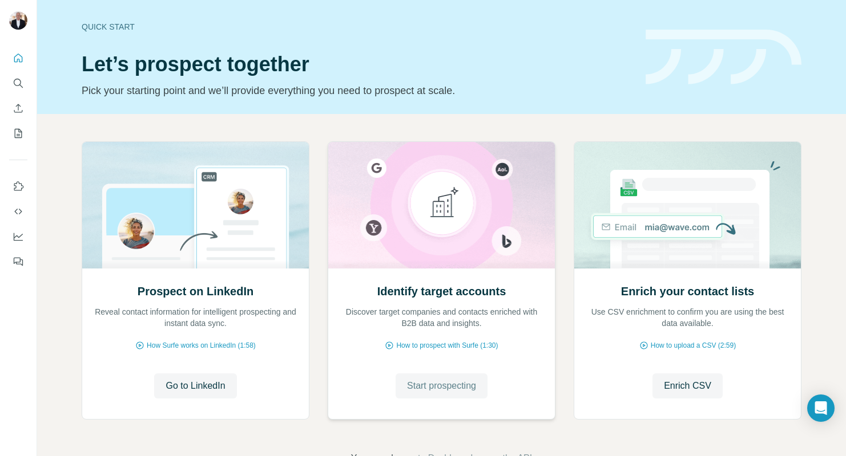
click at [436, 381] on span "Start prospecting" at bounding box center [441, 386] width 69 height 14
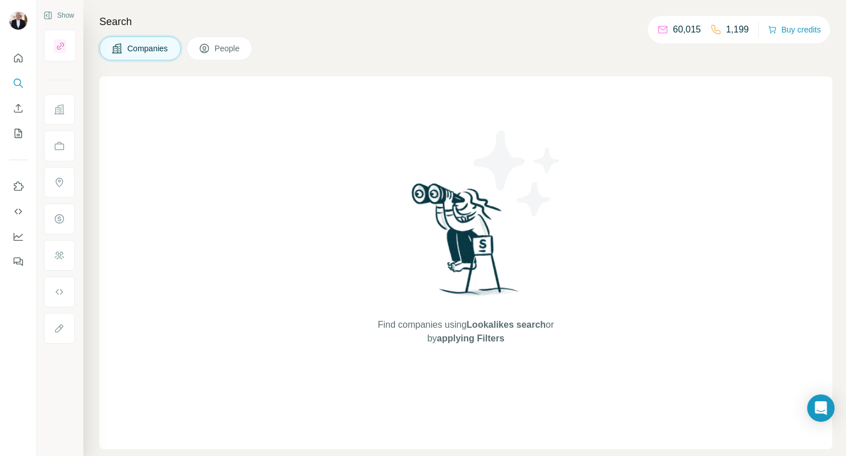
click at [230, 48] on span "People" at bounding box center [228, 48] width 26 height 11
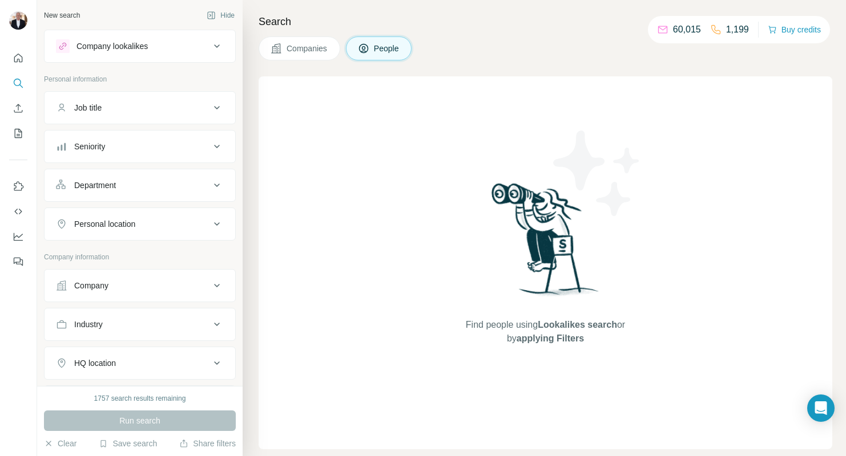
click at [122, 107] on div "Job title" at bounding box center [133, 107] width 154 height 11
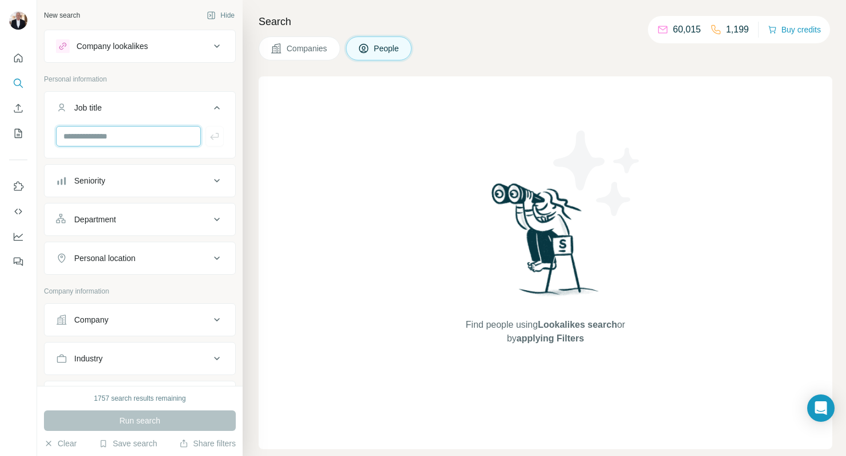
click at [88, 144] on input "text" at bounding box center [128, 136] width 145 height 21
type input "**********"
click at [216, 321] on icon at bounding box center [217, 320] width 14 height 14
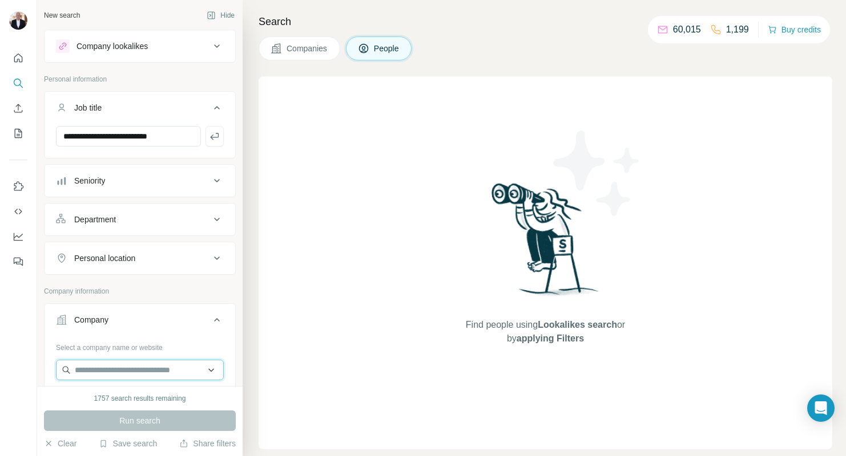
click at [133, 369] on input "text" at bounding box center [140, 370] width 168 height 21
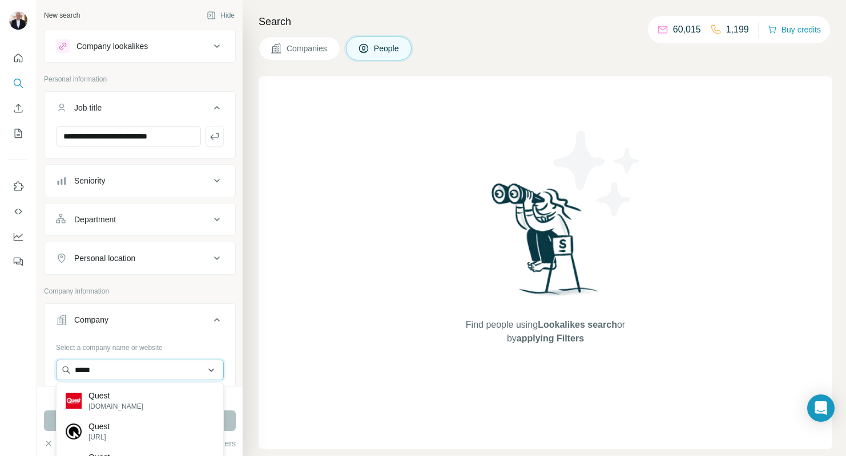
drag, startPoint x: 107, startPoint y: 371, endPoint x: 56, endPoint y: 367, distance: 50.4
click at [56, 367] on input "*****" at bounding box center [140, 370] width 168 height 21
type input "*******"
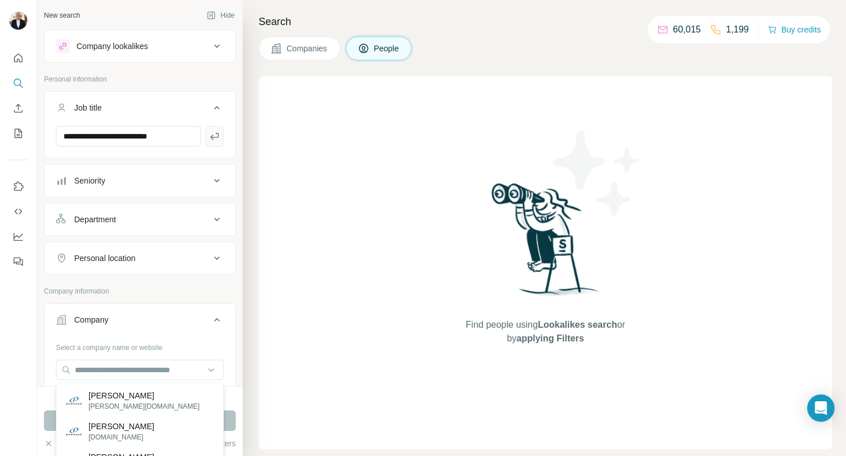
click at [213, 139] on icon "button" at bounding box center [214, 136] width 11 height 11
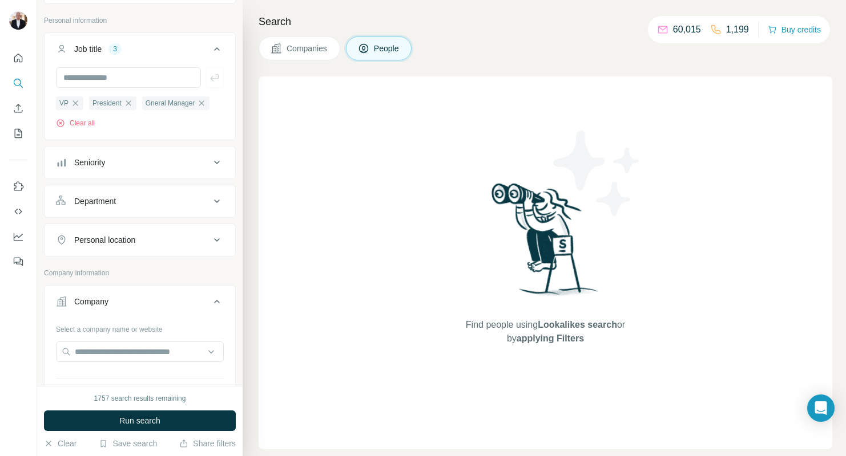
scroll to position [60, 0]
click at [131, 350] on input "text" at bounding box center [140, 351] width 168 height 21
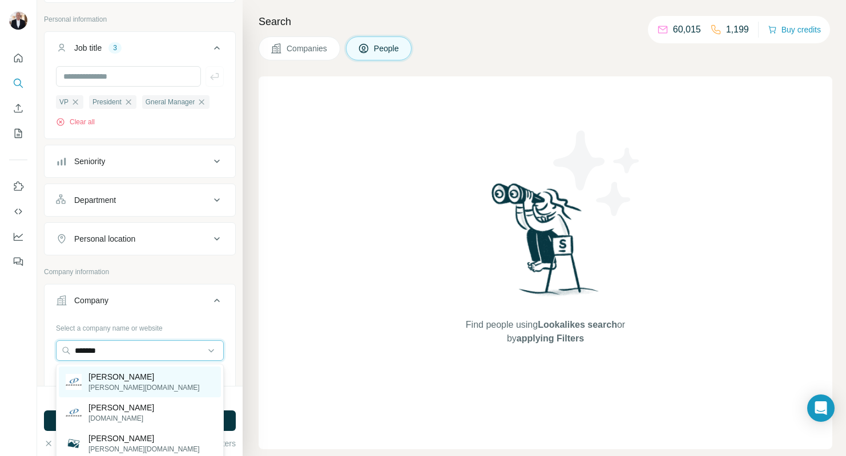
type input "*******"
click at [103, 383] on p "[PERSON_NAME][DOMAIN_NAME]" at bounding box center [143, 388] width 111 height 10
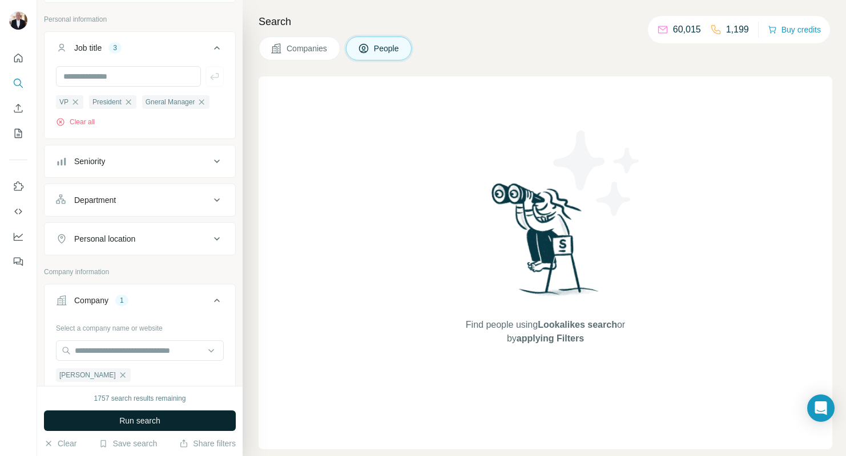
click at [149, 422] on span "Run search" at bounding box center [139, 420] width 41 height 11
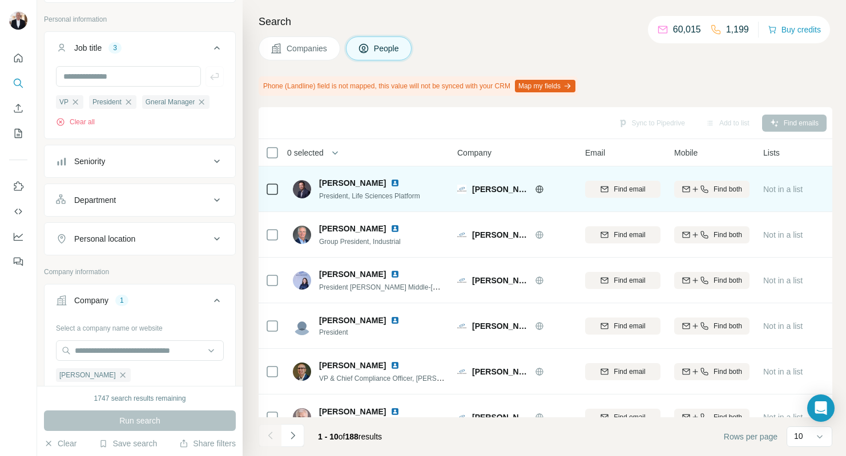
click at [347, 197] on span "President, Life Sciences Platform" at bounding box center [369, 196] width 101 height 8
click at [390, 183] on img at bounding box center [394, 183] width 9 height 9
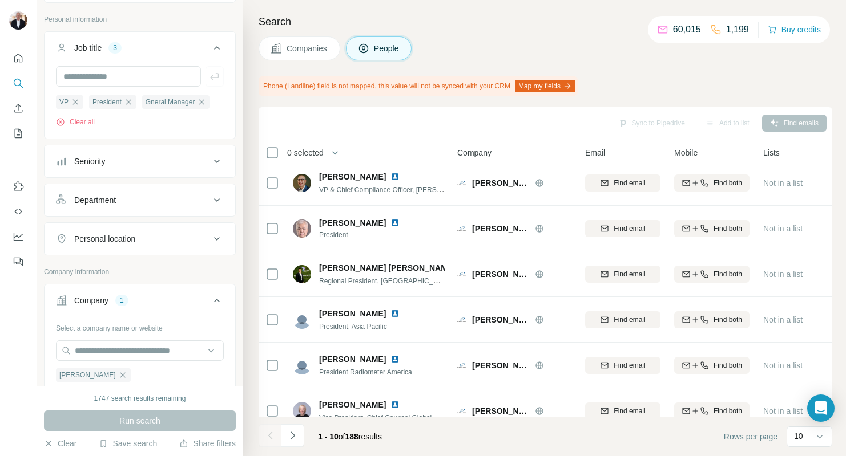
scroll to position [205, 0]
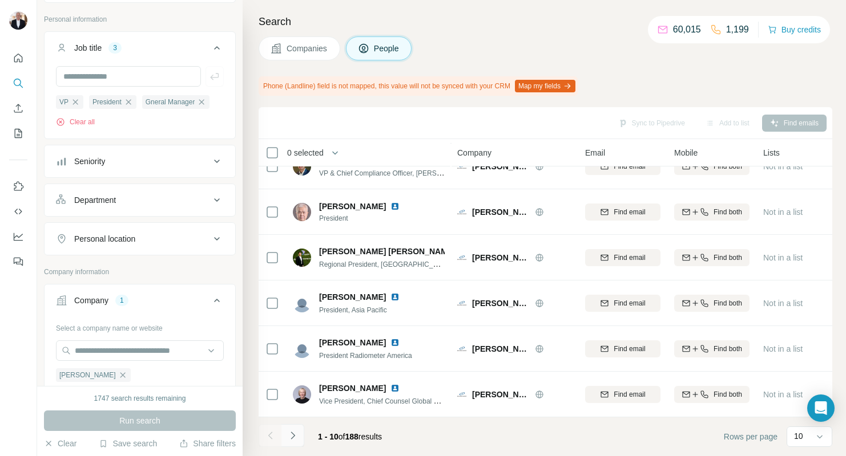
click at [294, 434] on icon "Navigate to next page" at bounding box center [292, 435] width 11 height 11
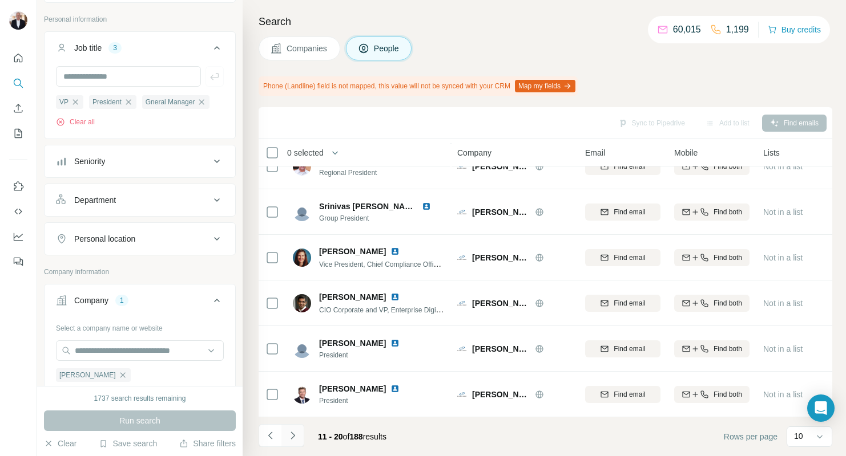
click at [289, 436] on icon "Navigate to next page" at bounding box center [292, 435] width 11 height 11
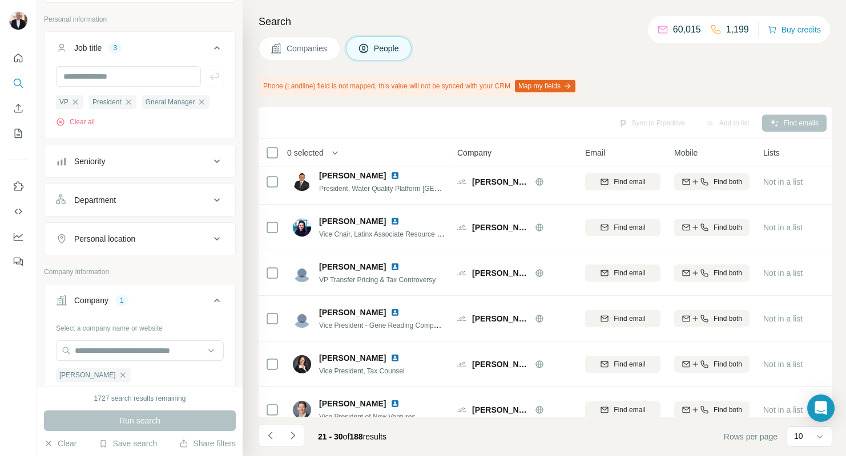
scroll to position [54, 0]
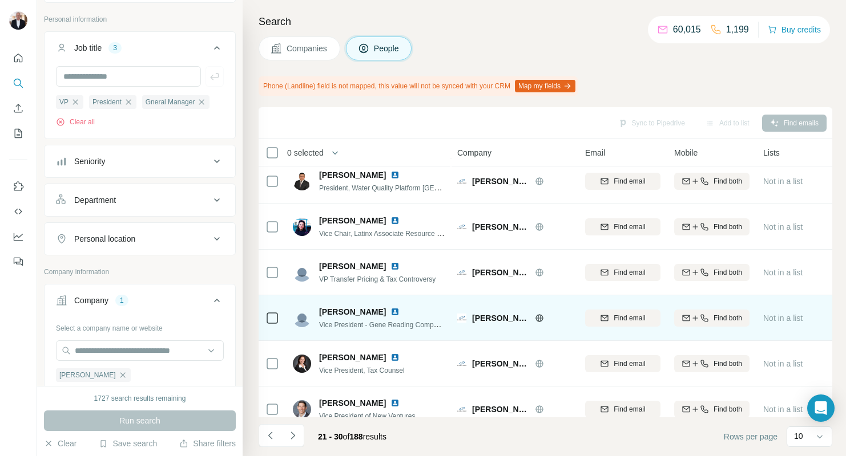
click at [332, 312] on span "[PERSON_NAME]" at bounding box center [352, 311] width 67 height 11
click at [390, 310] on img at bounding box center [394, 312] width 9 height 9
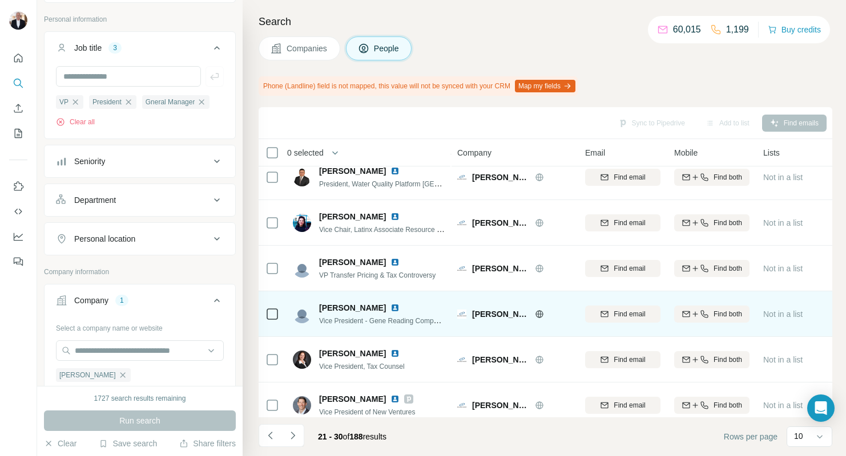
click at [274, 322] on div at bounding box center [272, 313] width 14 height 31
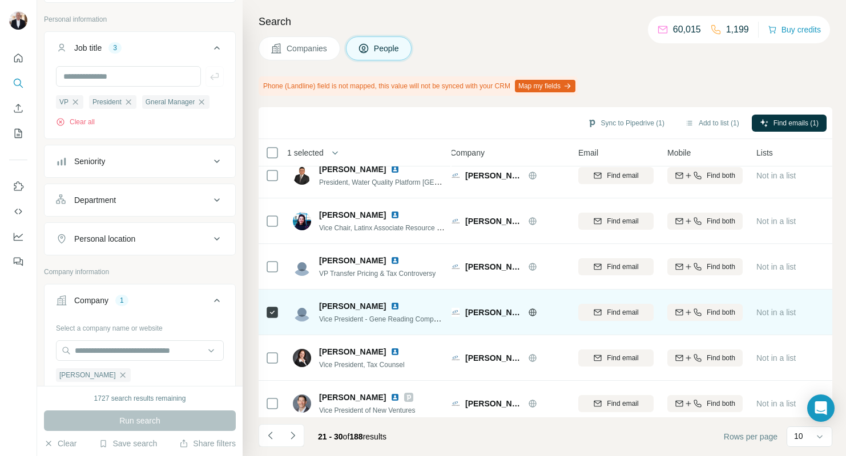
scroll to position [59, 9]
click at [390, 305] on img at bounding box center [394, 306] width 9 height 9
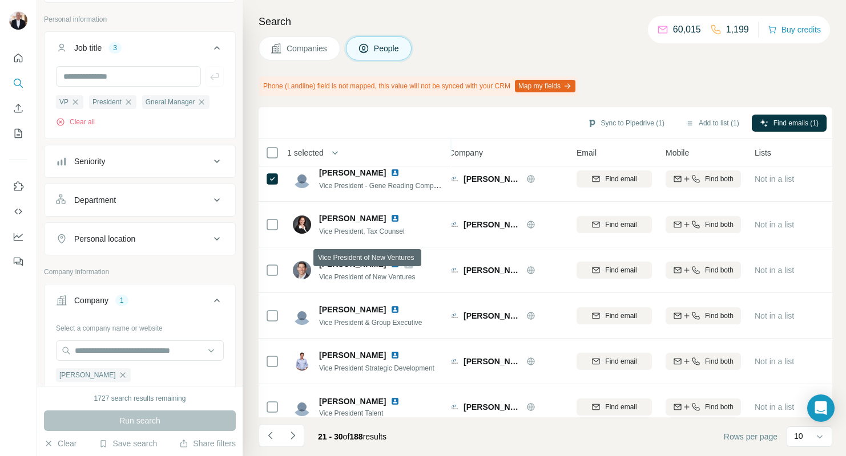
scroll to position [197, 9]
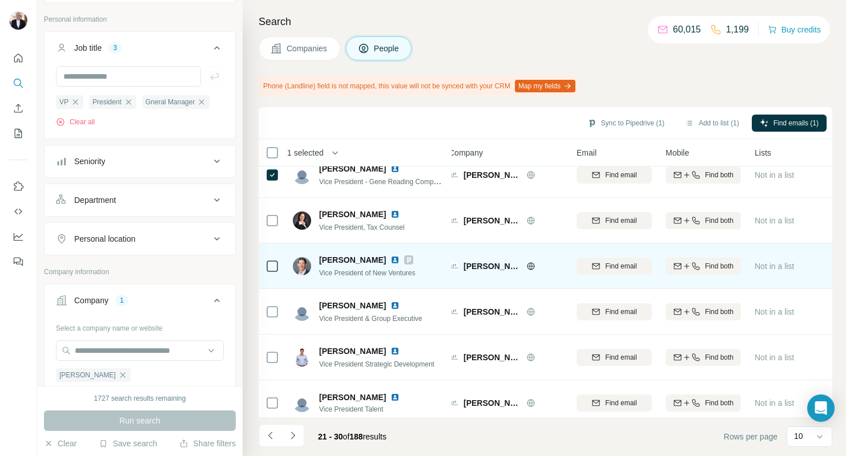
drag, startPoint x: 346, startPoint y: 259, endPoint x: 379, endPoint y: 260, distance: 33.7
click at [346, 259] on span "[PERSON_NAME]" at bounding box center [352, 259] width 67 height 11
click at [390, 259] on img at bounding box center [394, 260] width 9 height 9
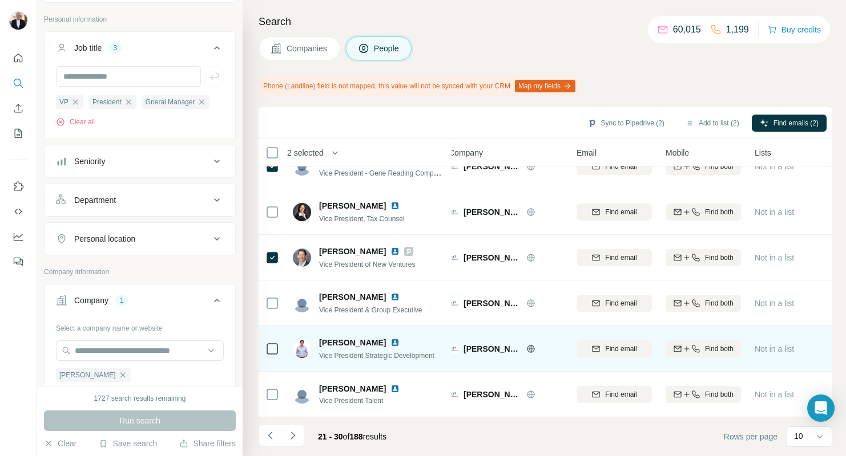
click at [399, 344] on img at bounding box center [394, 342] width 9 height 9
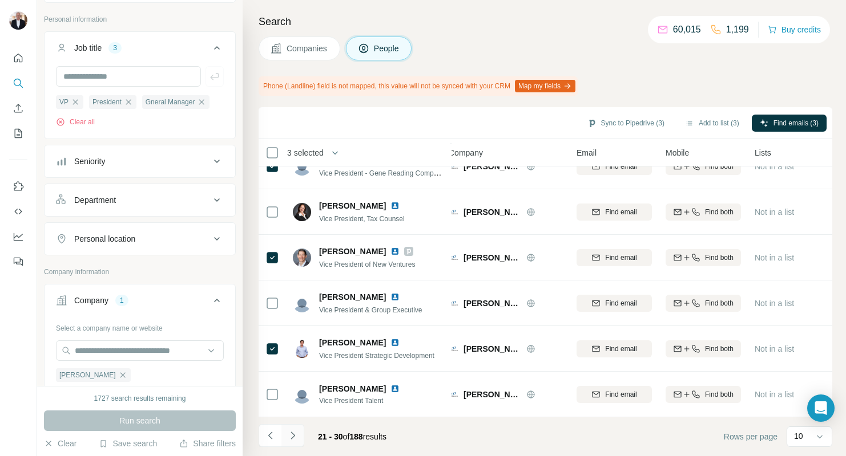
click at [290, 434] on icon "Navigate to next page" at bounding box center [292, 435] width 11 height 11
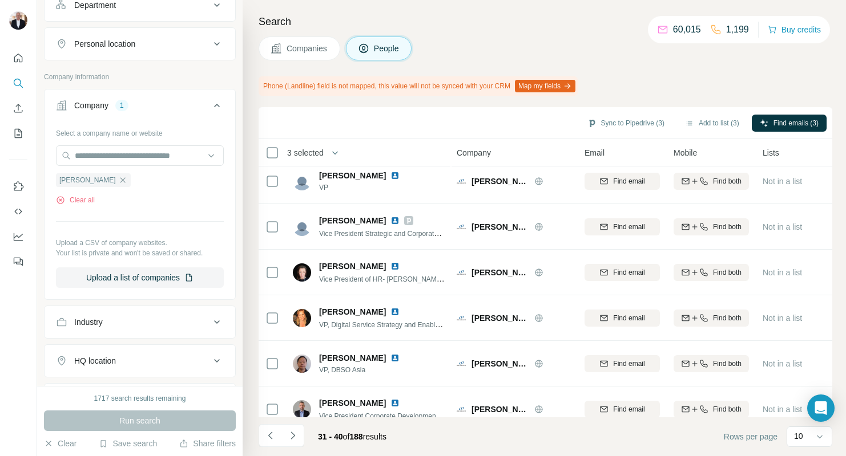
scroll to position [0, 1]
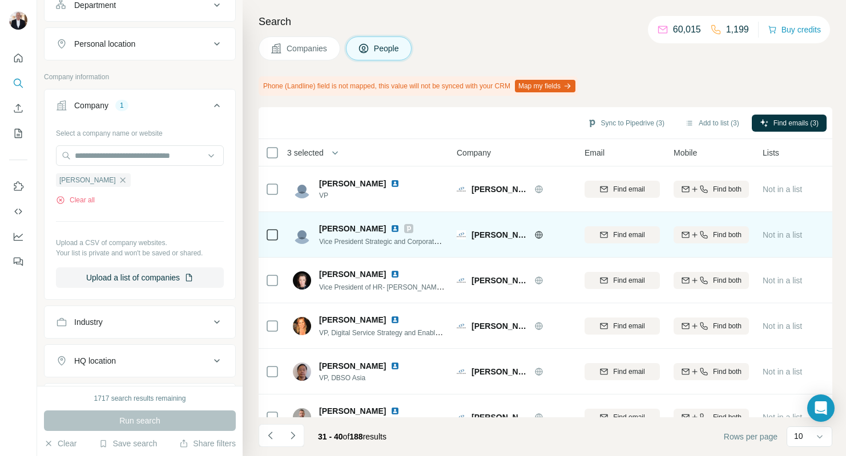
click at [399, 228] on img at bounding box center [394, 228] width 9 height 9
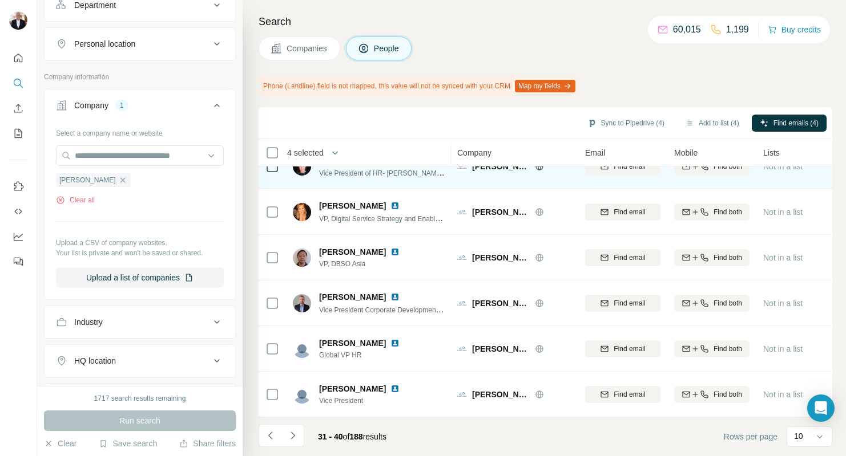
scroll to position [115, 0]
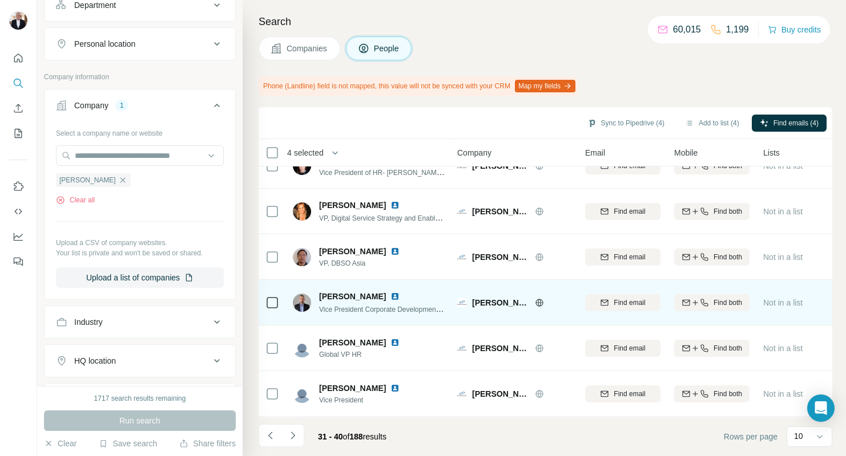
click at [393, 296] on img at bounding box center [394, 296] width 9 height 9
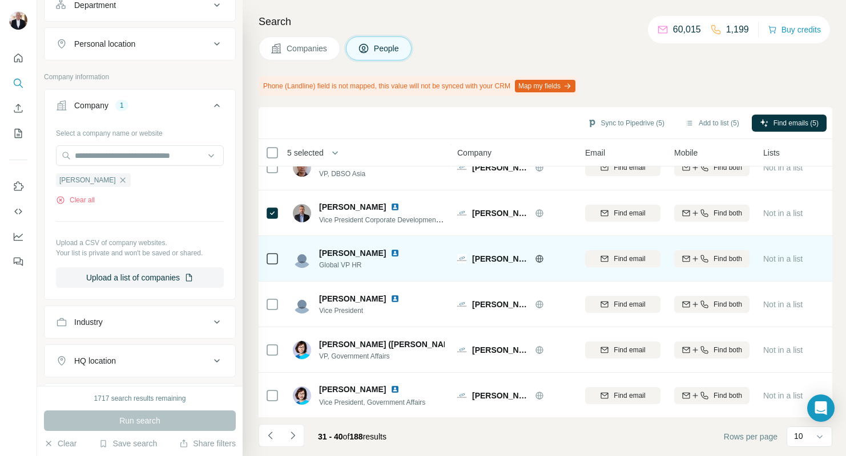
scroll to position [205, 0]
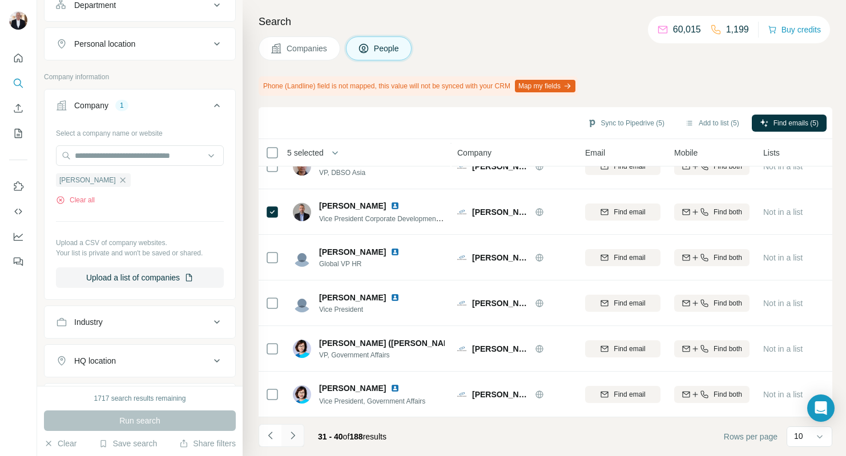
click at [292, 434] on icon "Navigate to next page" at bounding box center [292, 435] width 11 height 11
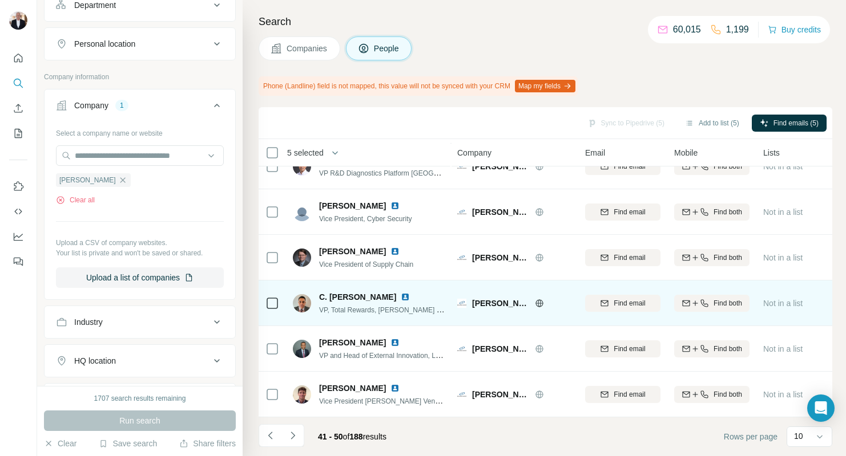
scroll to position [0, 0]
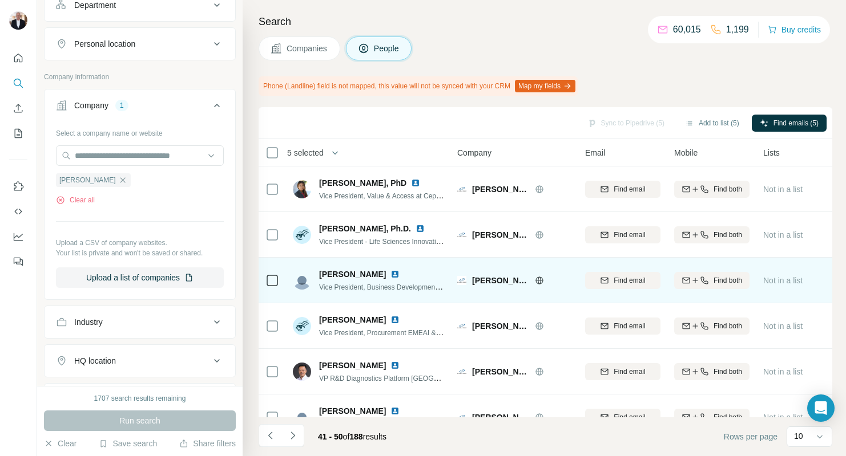
click at [355, 276] on span "[PERSON_NAME]" at bounding box center [352, 274] width 67 height 11
click at [399, 274] on img at bounding box center [394, 274] width 9 height 9
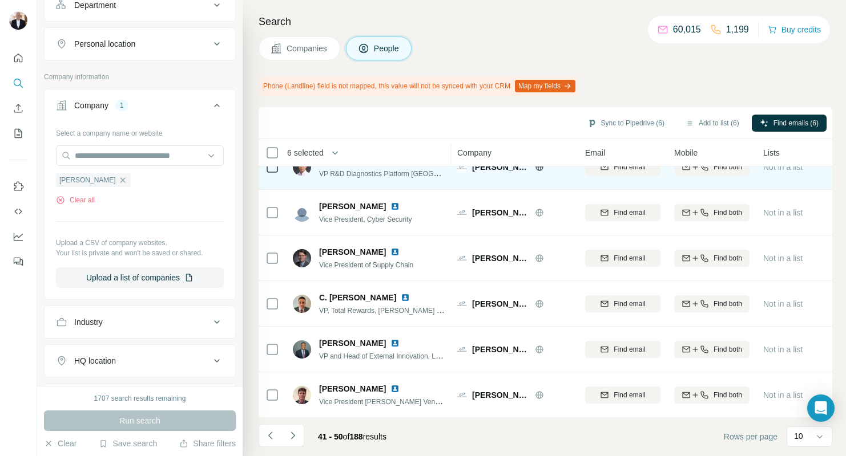
scroll to position [205, 0]
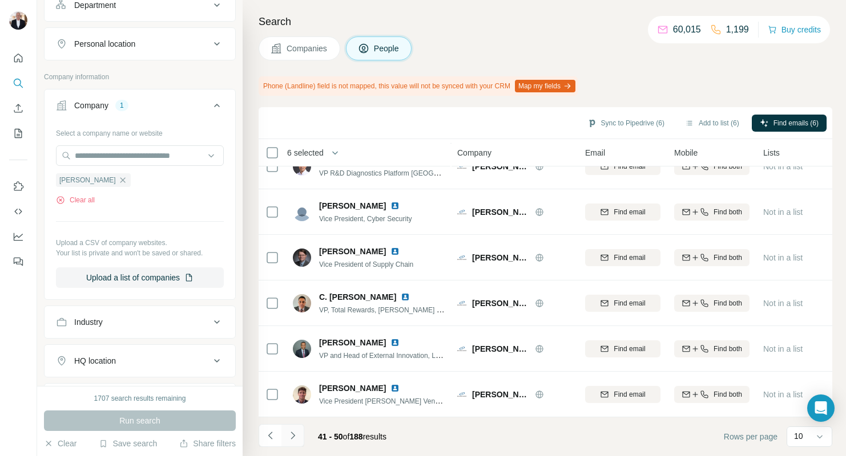
click at [293, 432] on icon "Navigate to next page" at bounding box center [292, 435] width 11 height 11
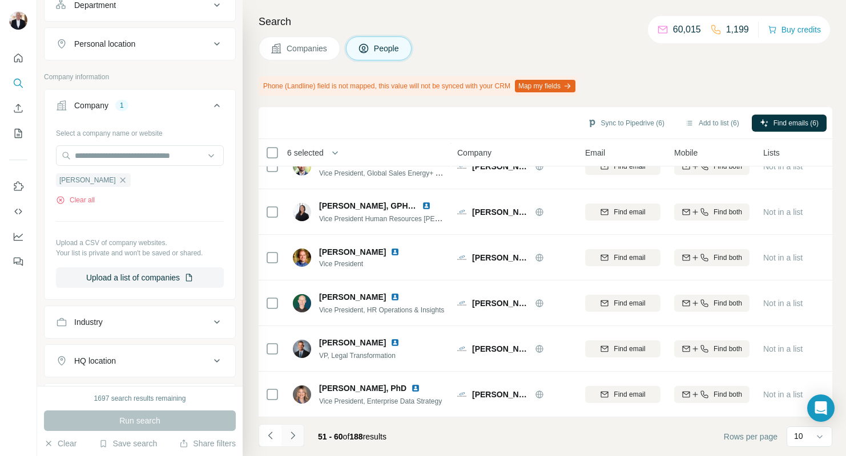
click at [290, 438] on icon "Navigate to next page" at bounding box center [292, 435] width 11 height 11
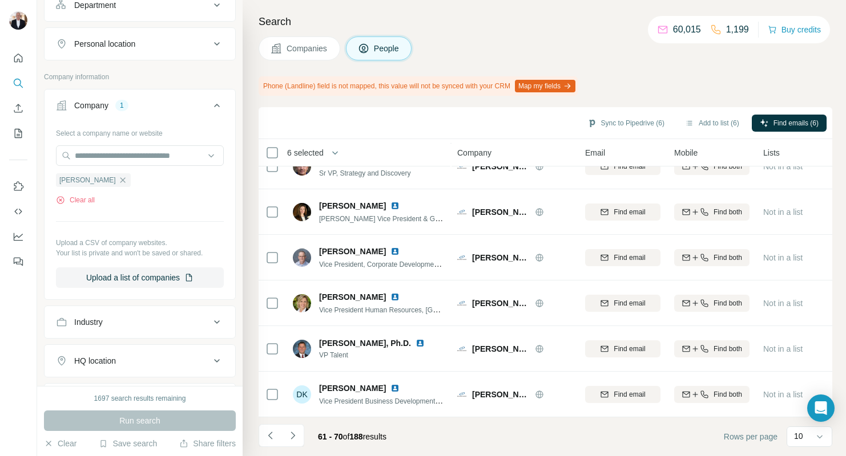
scroll to position [0, 0]
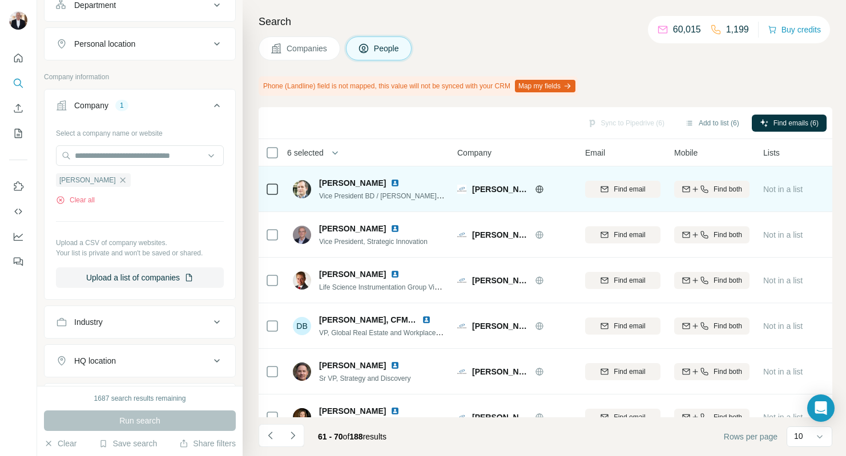
click at [392, 183] on img at bounding box center [394, 183] width 9 height 9
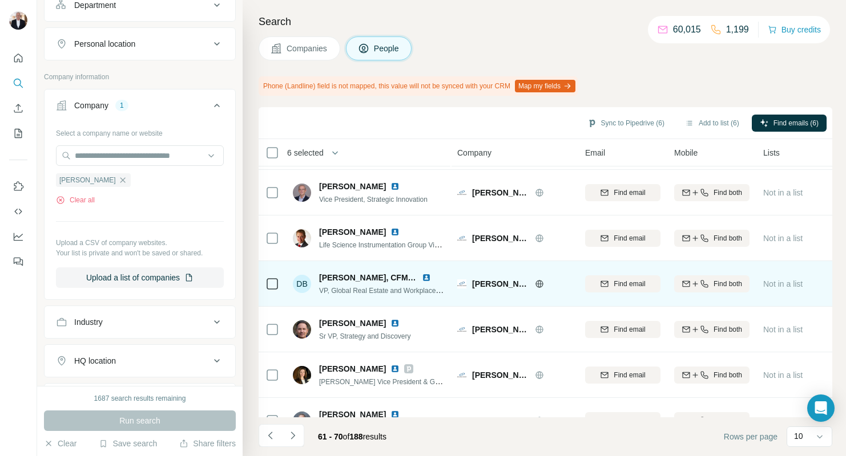
scroll to position [47, 0]
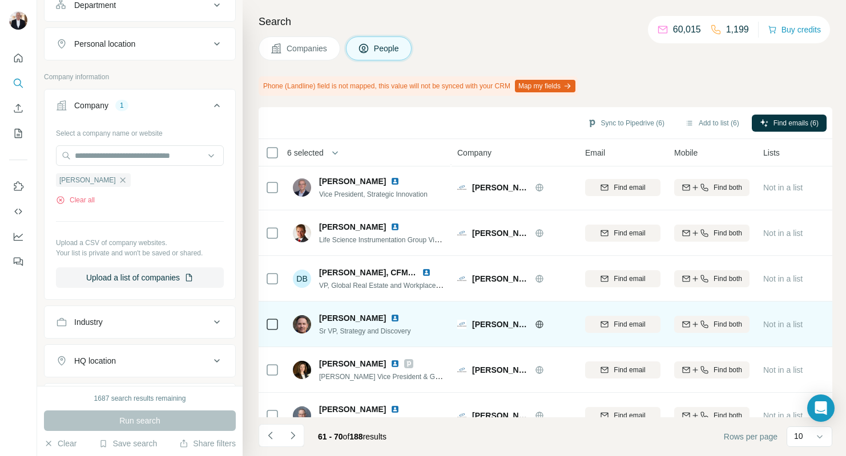
click at [390, 320] on img at bounding box center [394, 318] width 9 height 9
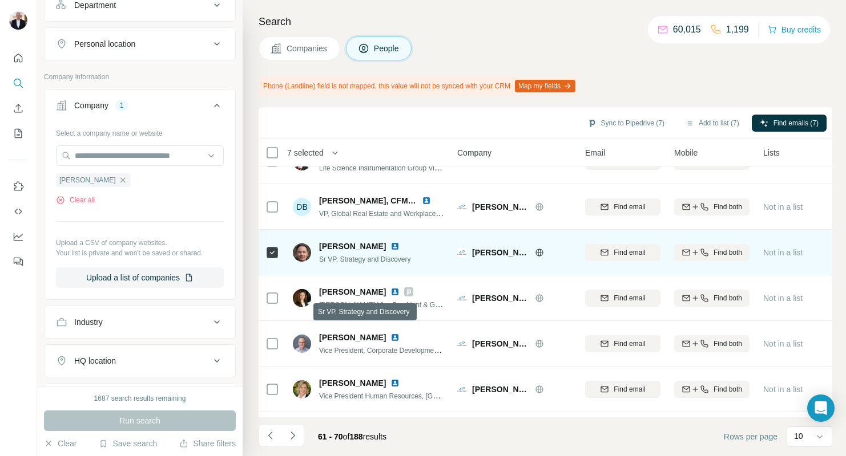
scroll to position [120, 0]
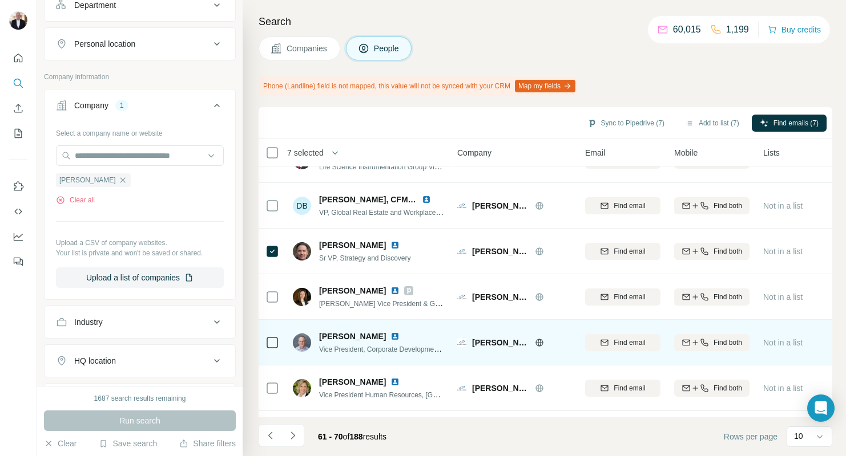
click at [397, 336] on img at bounding box center [394, 336] width 9 height 9
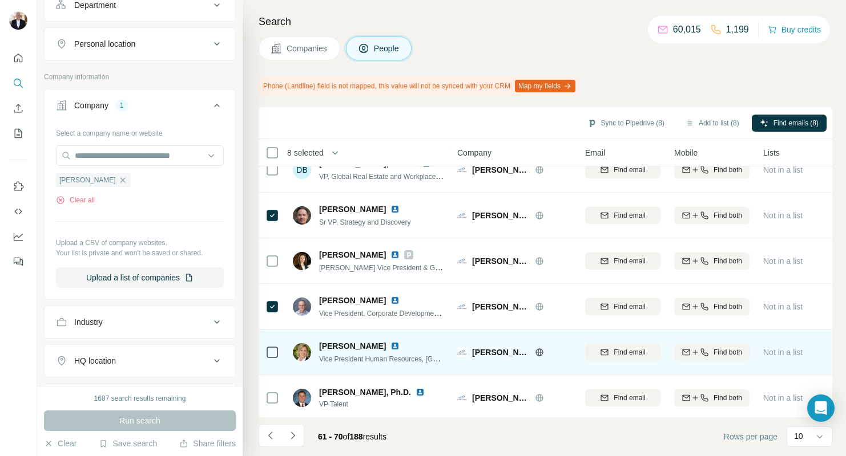
scroll to position [205, 0]
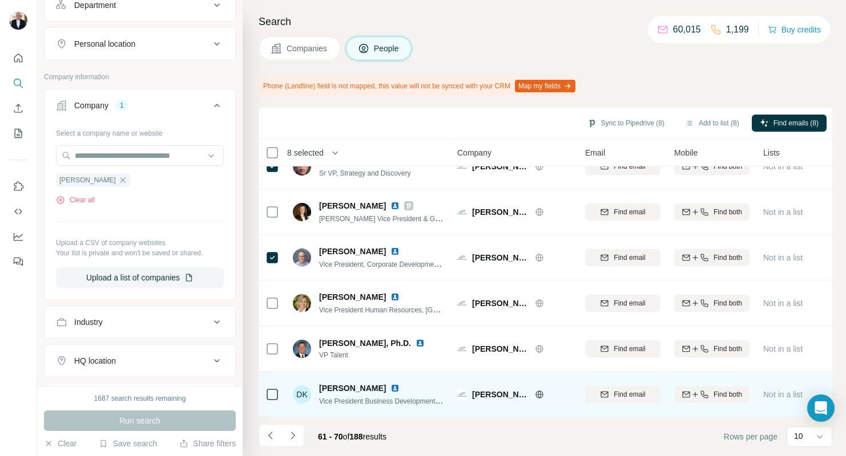
click at [334, 393] on span "[PERSON_NAME]" at bounding box center [352, 388] width 67 height 11
click at [390, 387] on img at bounding box center [394, 388] width 9 height 9
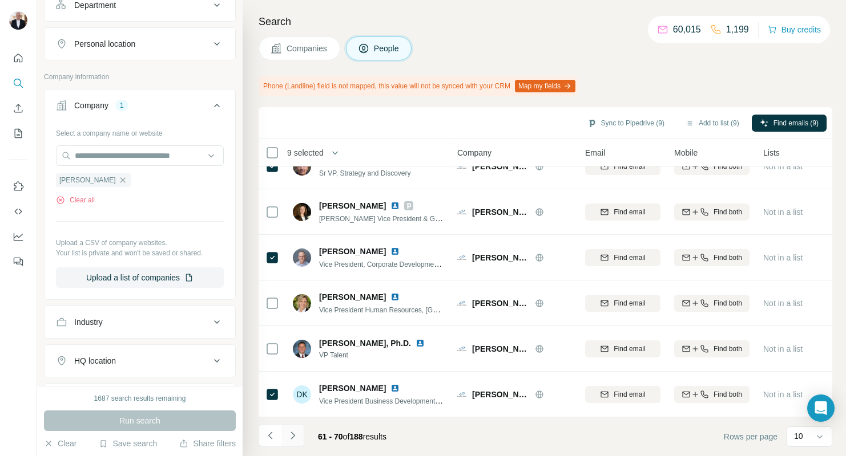
click at [293, 436] on icon "Navigate to next page" at bounding box center [292, 435] width 11 height 11
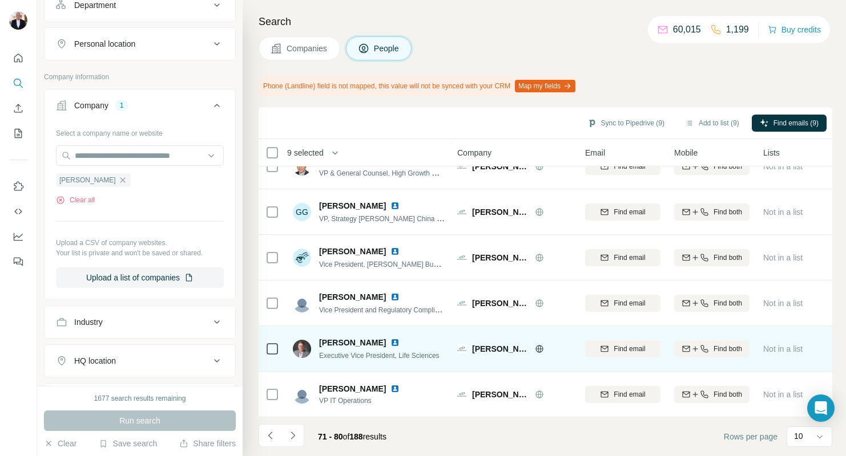
click at [390, 341] on img at bounding box center [394, 342] width 9 height 9
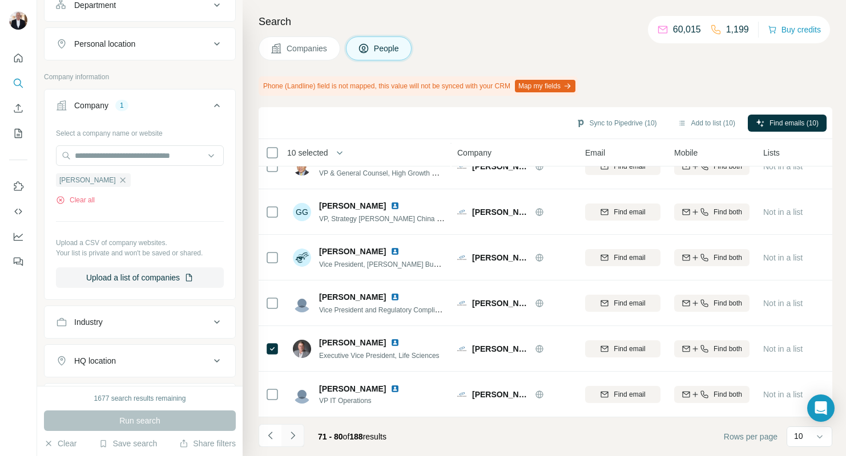
click at [295, 435] on icon "Navigate to next page" at bounding box center [292, 435] width 11 height 11
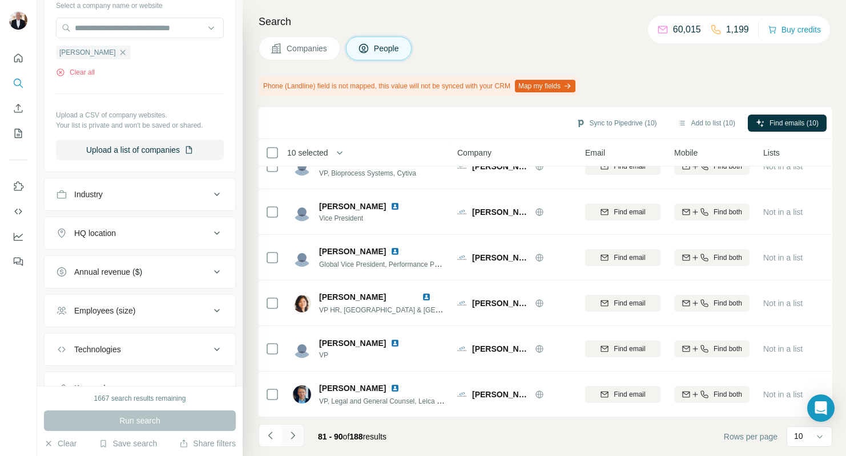
click at [289, 438] on icon "Navigate to next page" at bounding box center [292, 435] width 11 height 11
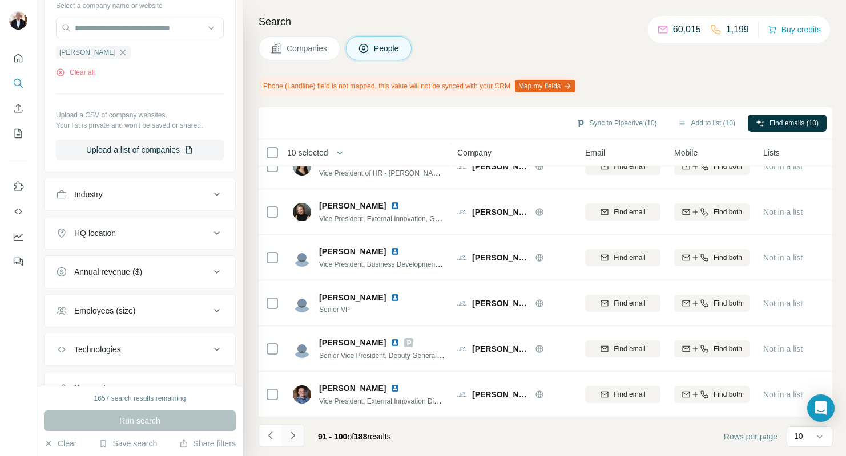
click at [290, 436] on icon "Navigate to next page" at bounding box center [292, 435] width 11 height 11
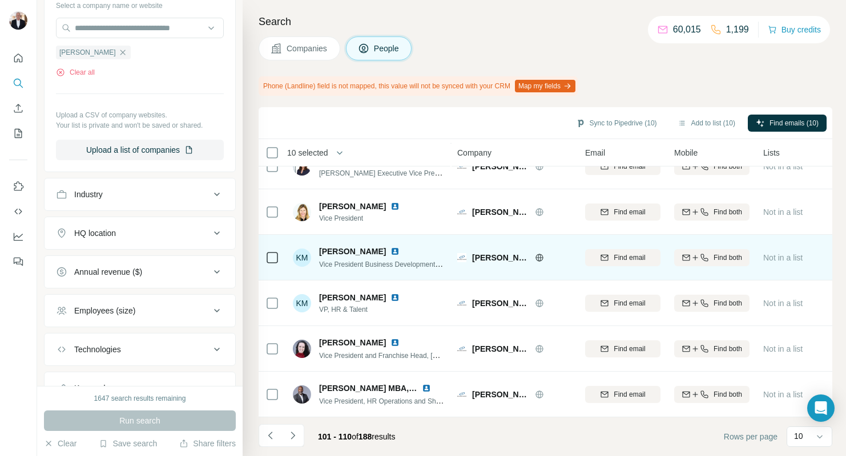
click at [331, 249] on span "[PERSON_NAME]" at bounding box center [352, 251] width 67 height 11
click at [390, 252] on img at bounding box center [394, 251] width 9 height 9
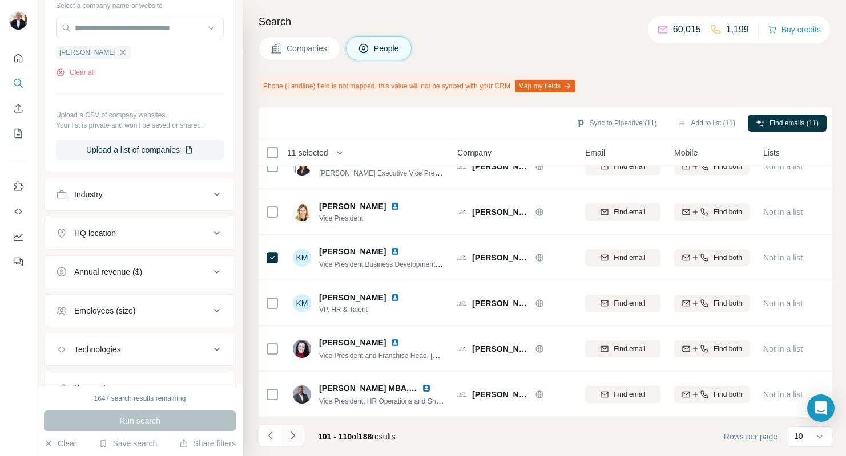
click at [296, 434] on icon "Navigate to next page" at bounding box center [292, 435] width 11 height 11
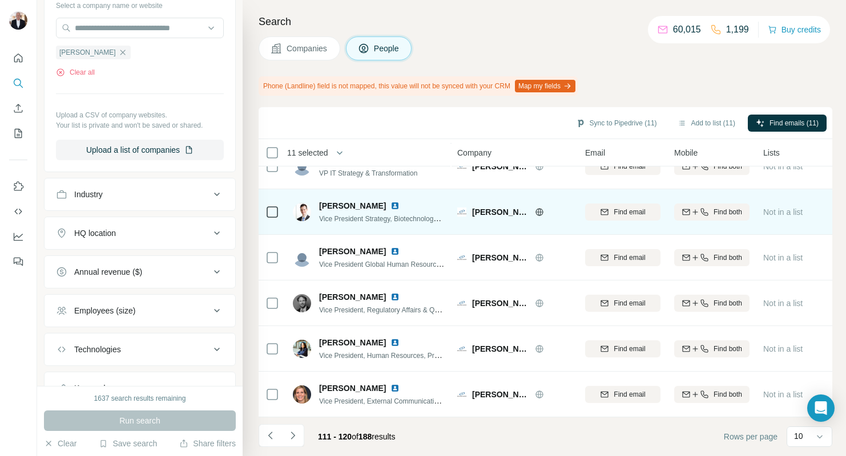
click at [399, 206] on img at bounding box center [394, 205] width 9 height 9
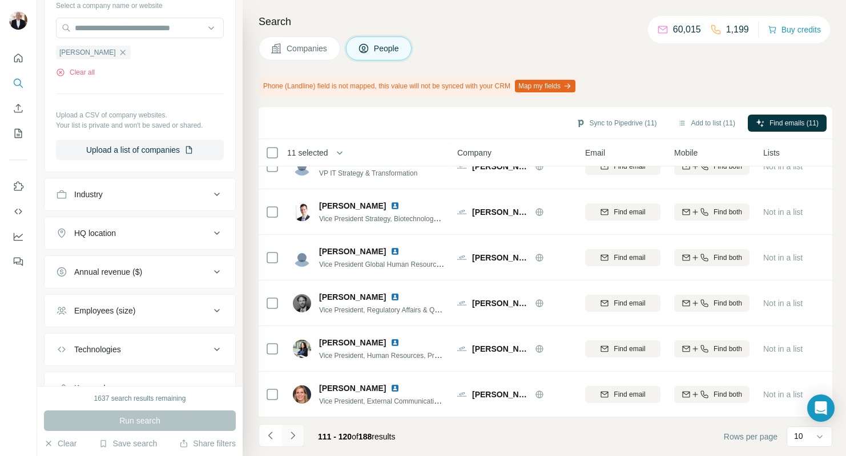
click at [286, 438] on button "Navigate to next page" at bounding box center [292, 435] width 23 height 23
click at [290, 437] on icon "Navigate to next page" at bounding box center [292, 435] width 11 height 11
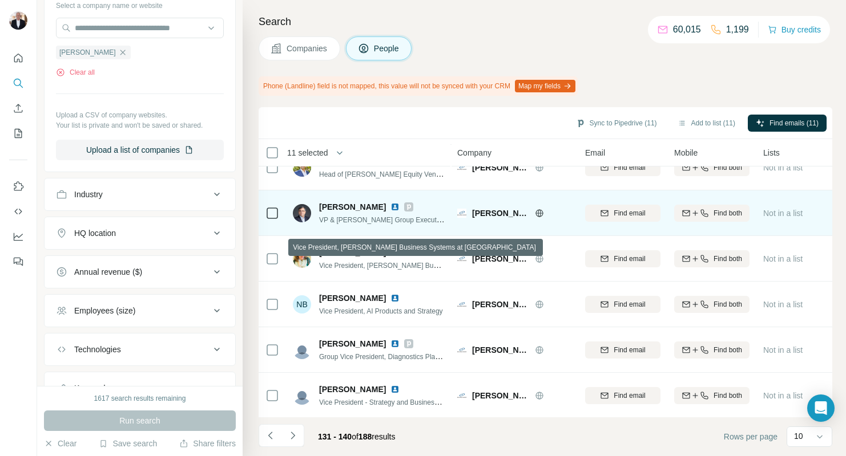
scroll to position [119, 0]
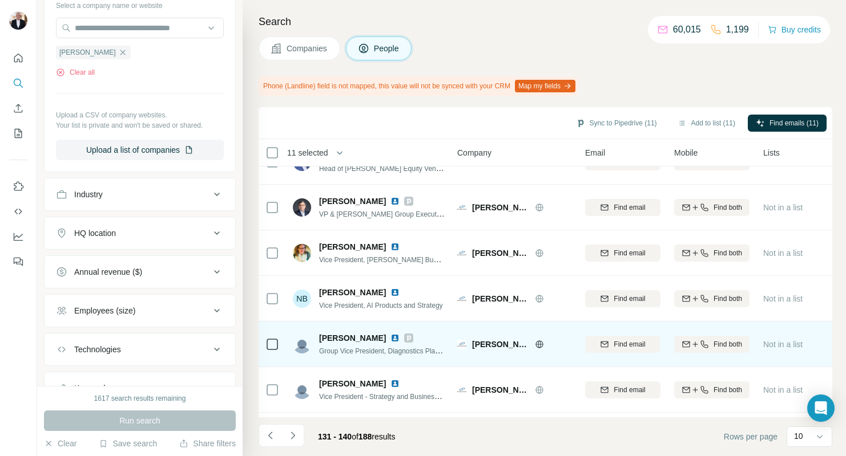
click at [390, 341] on img at bounding box center [394, 338] width 9 height 9
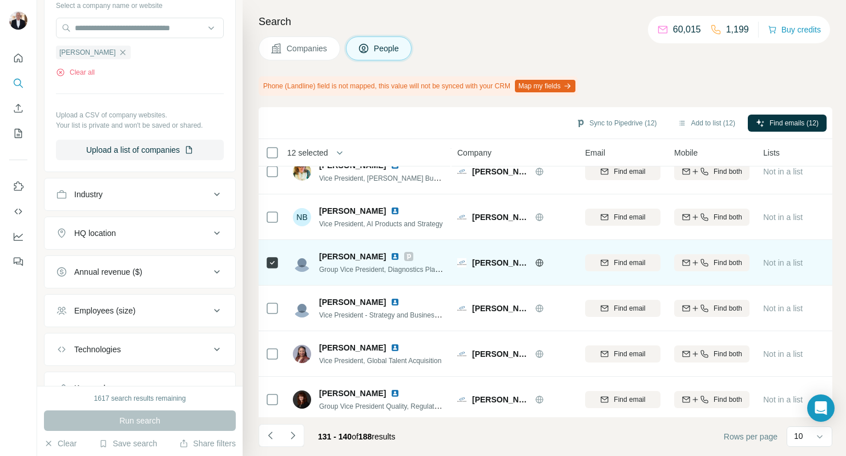
scroll to position [203, 0]
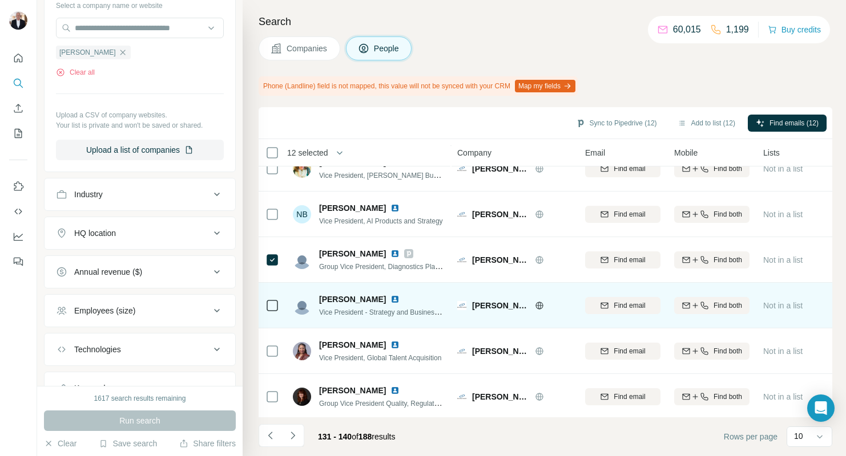
click at [333, 301] on span "[PERSON_NAME]" at bounding box center [352, 299] width 67 height 11
click at [390, 298] on img at bounding box center [394, 299] width 9 height 9
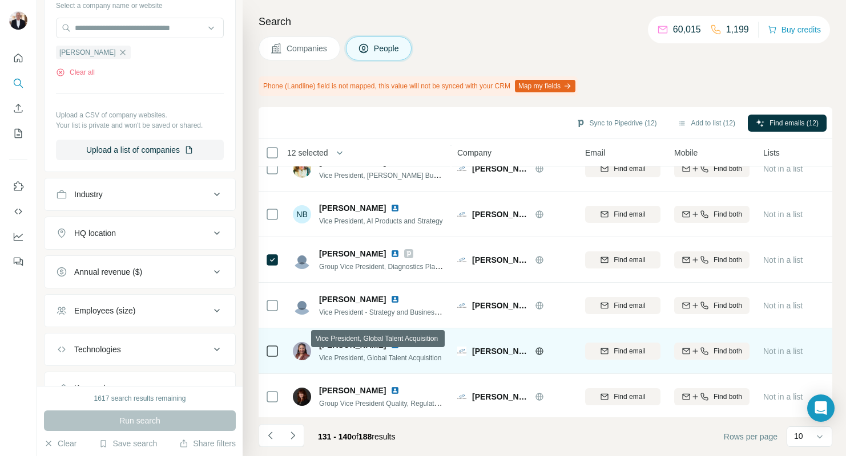
scroll to position [205, 0]
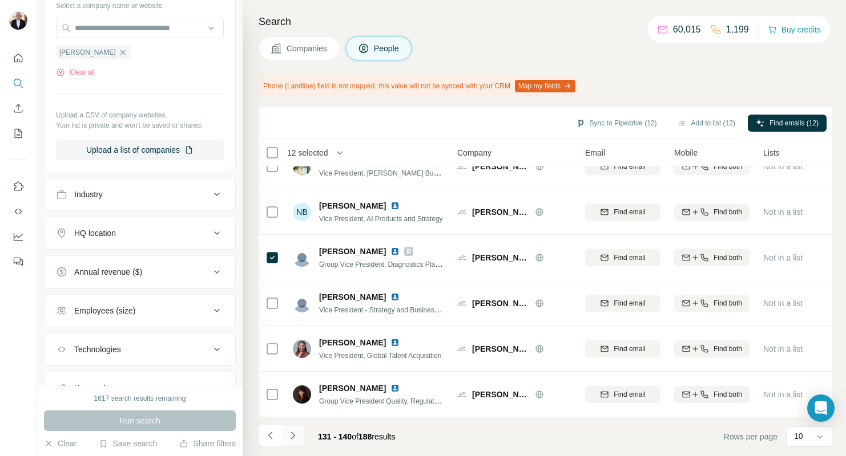
click at [289, 435] on icon "Navigate to next page" at bounding box center [292, 435] width 11 height 11
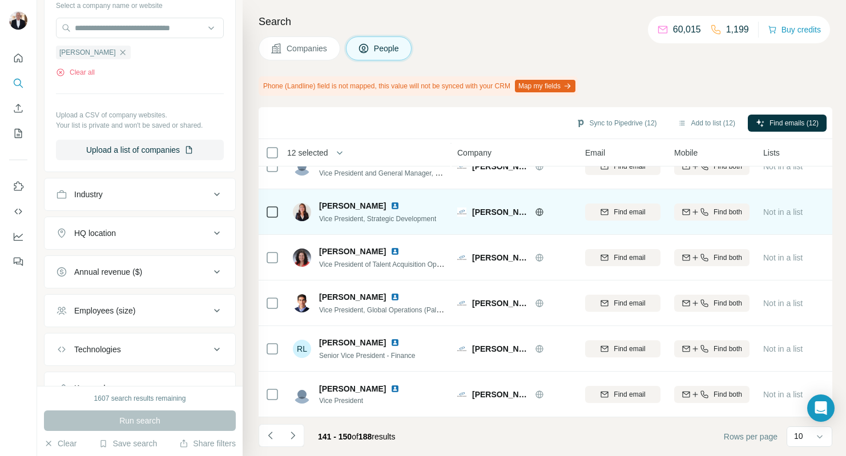
click at [338, 203] on span "[PERSON_NAME]" at bounding box center [352, 205] width 67 height 11
click at [390, 205] on img at bounding box center [394, 205] width 9 height 9
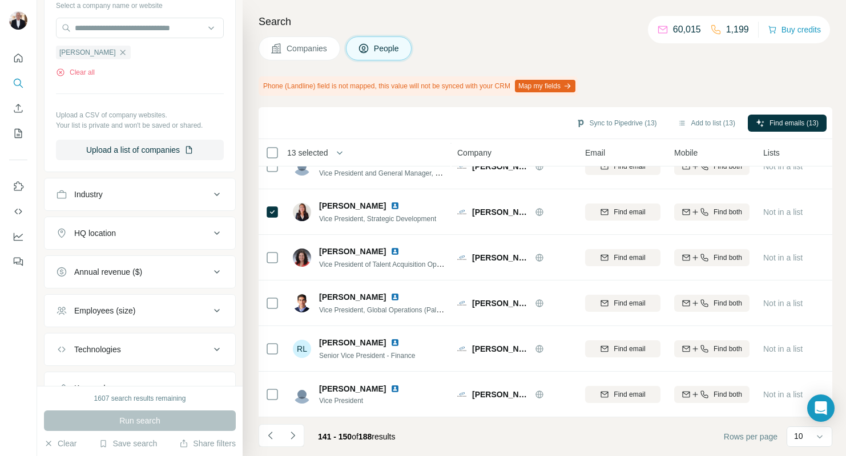
click at [292, 433] on icon "Navigate to next page" at bounding box center [292, 435] width 4 height 7
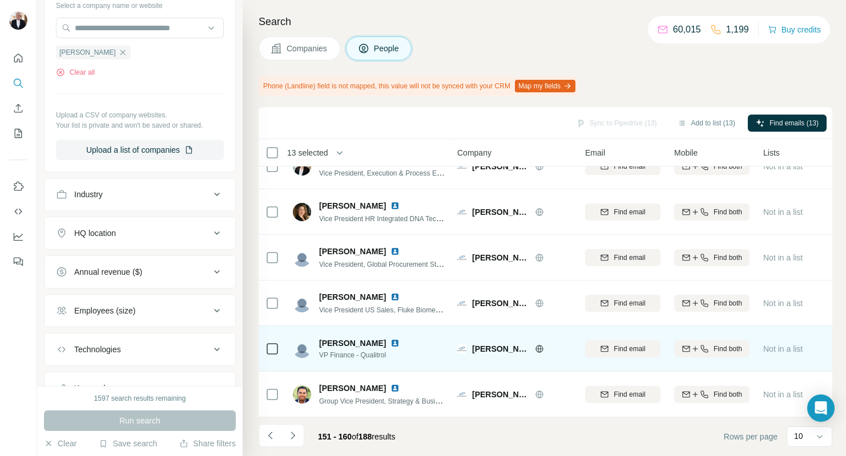
scroll to position [0, 0]
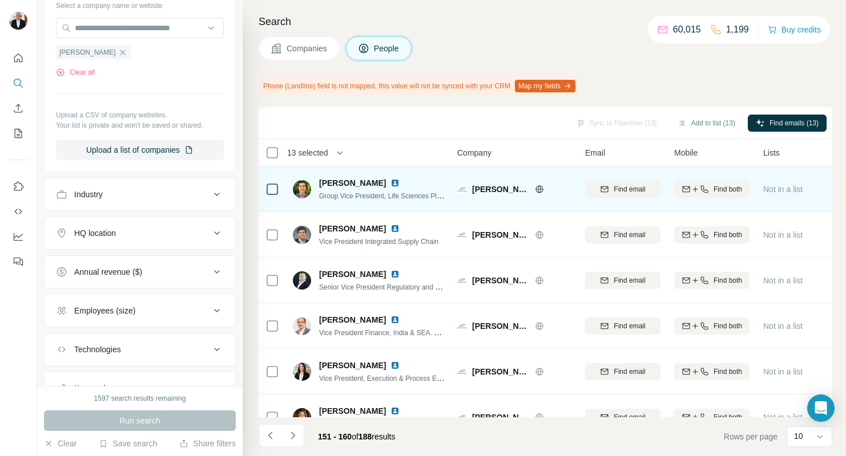
click at [339, 183] on span "[PERSON_NAME]" at bounding box center [352, 182] width 67 height 11
click at [390, 184] on img at bounding box center [394, 183] width 9 height 9
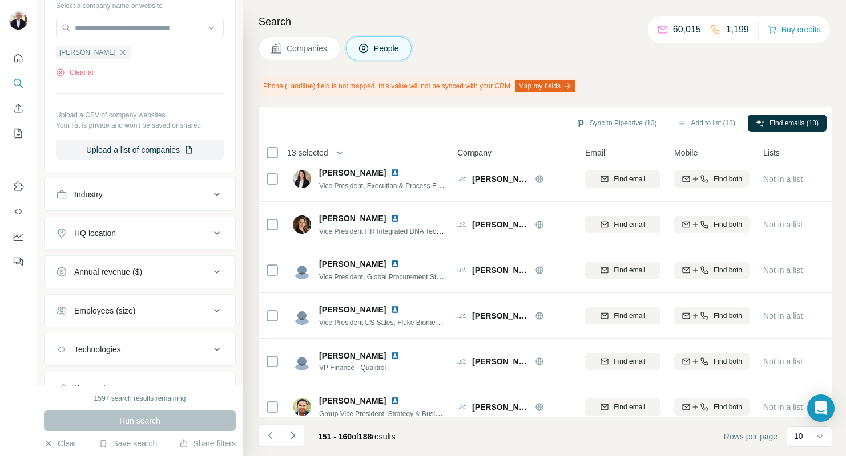
scroll to position [205, 0]
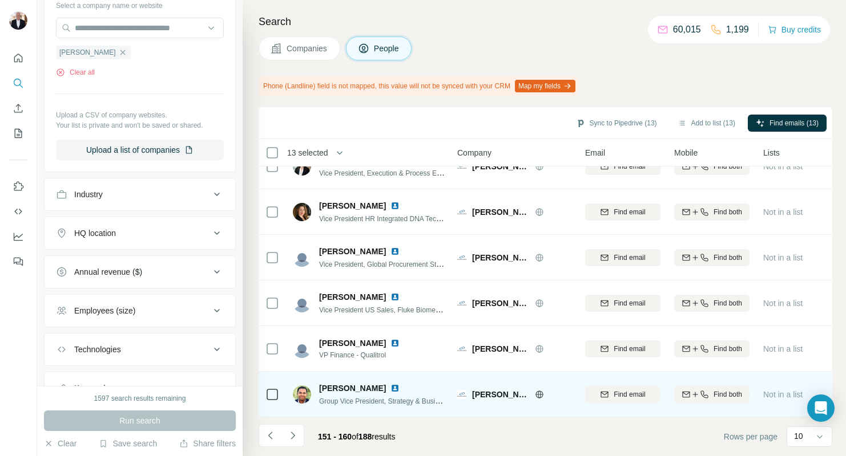
click at [399, 389] on img at bounding box center [394, 388] width 9 height 9
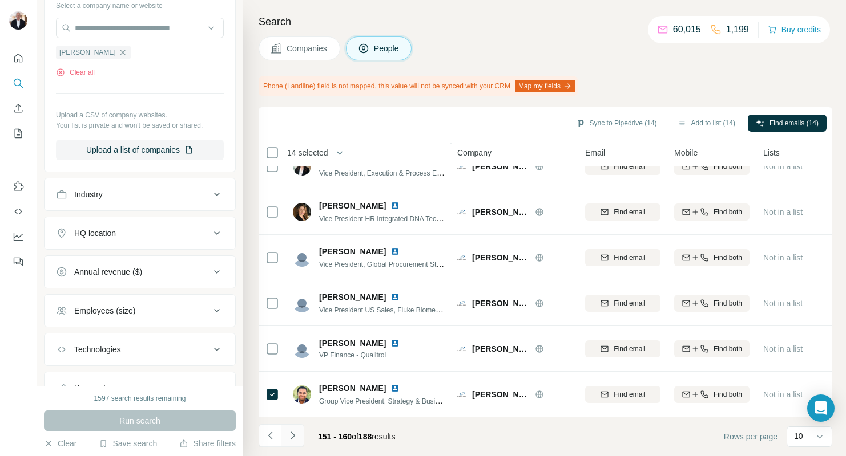
click at [290, 435] on icon "Navigate to next page" at bounding box center [292, 435] width 11 height 11
click at [293, 435] on icon "Navigate to next page" at bounding box center [292, 435] width 4 height 7
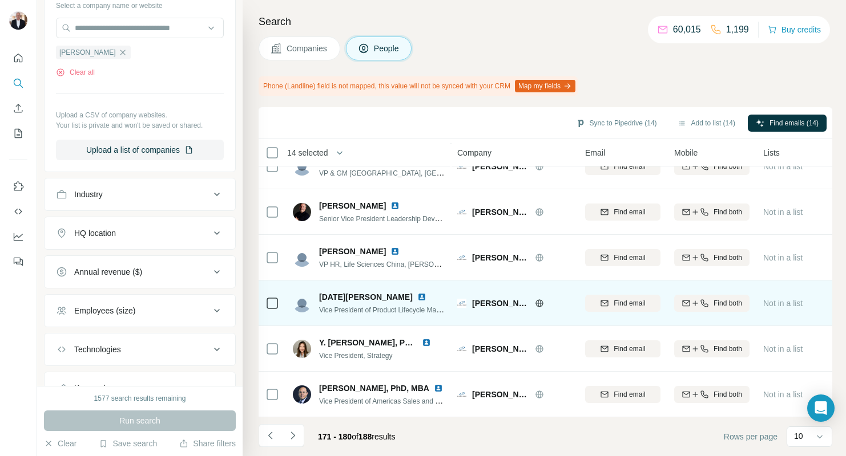
scroll to position [0, 0]
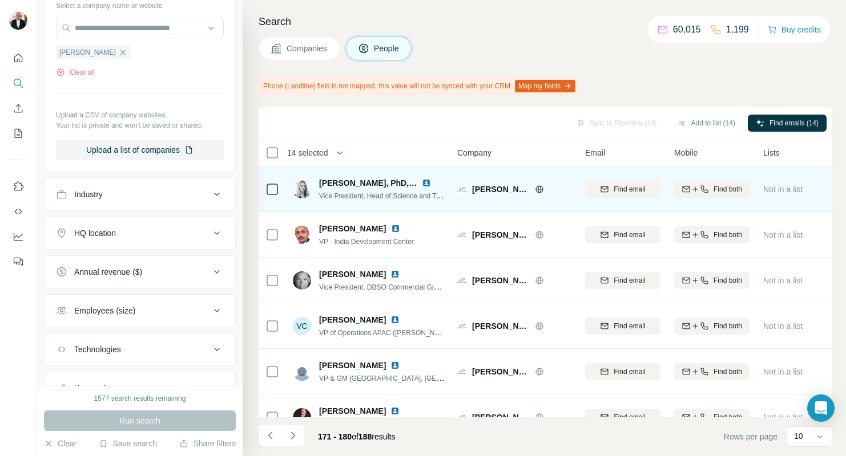
click at [427, 183] on img at bounding box center [426, 183] width 9 height 9
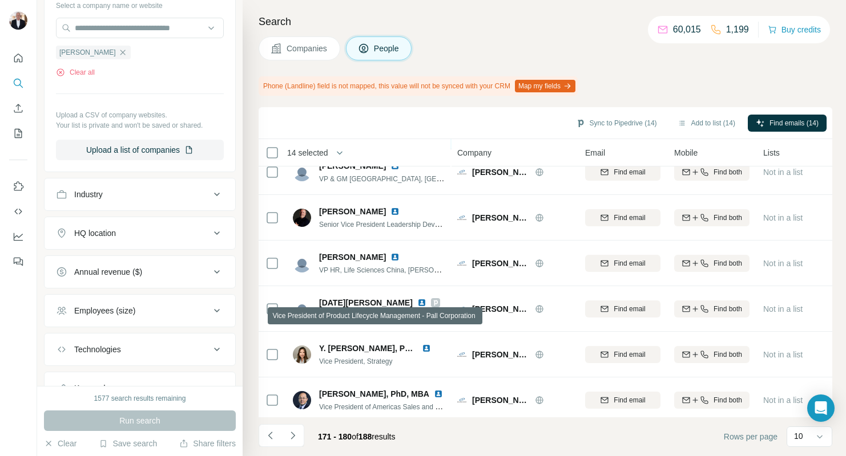
scroll to position [205, 0]
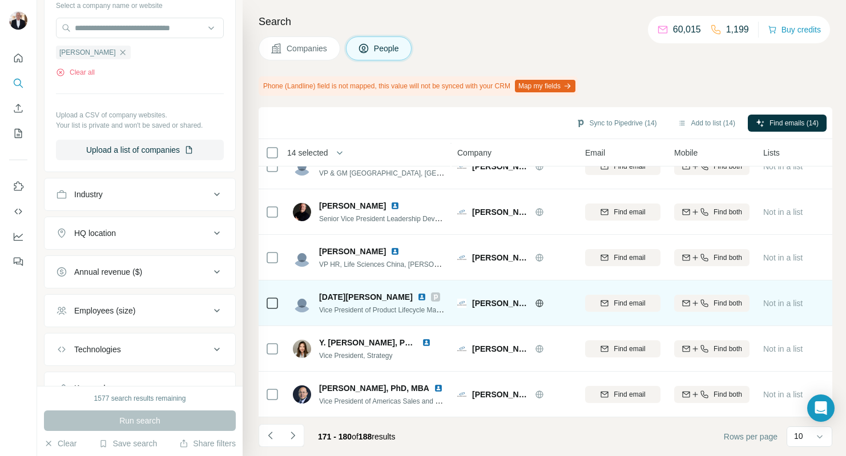
click at [417, 296] on img at bounding box center [421, 297] width 9 height 9
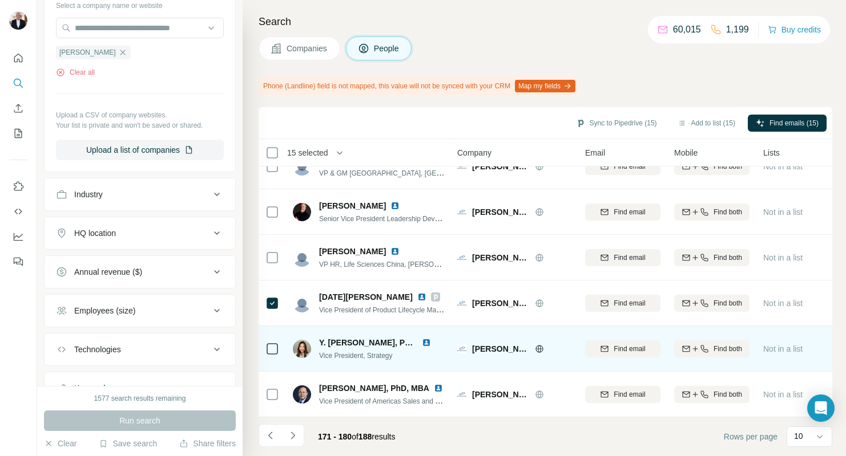
click at [423, 342] on img at bounding box center [426, 342] width 9 height 9
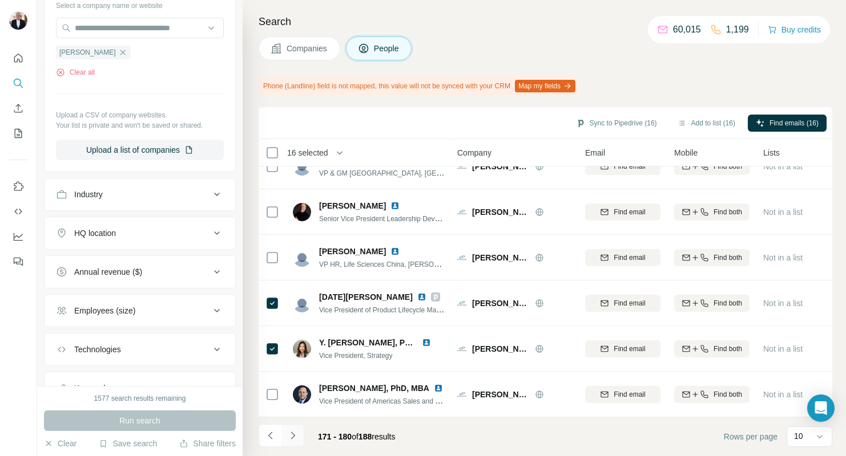
click at [291, 433] on icon "Navigate to next page" at bounding box center [292, 435] width 4 height 7
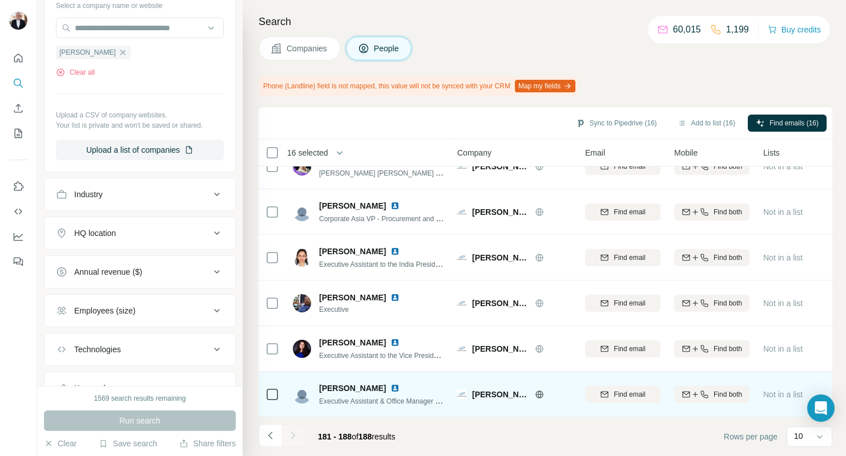
scroll to position [0, 0]
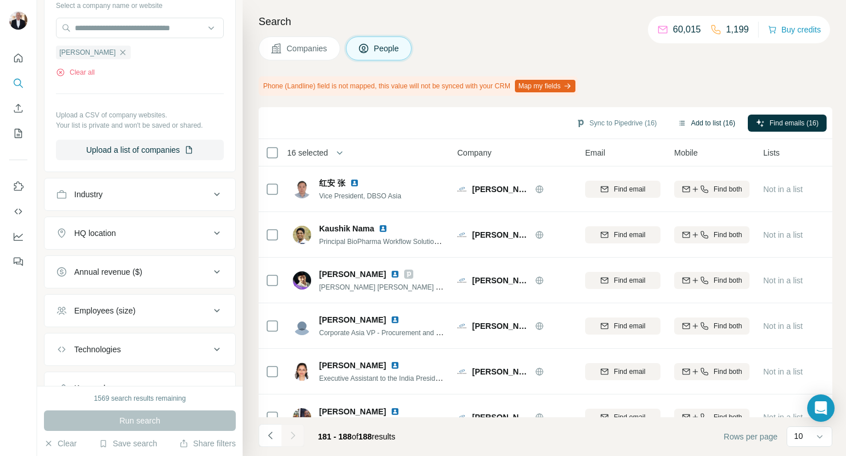
click at [699, 120] on button "Add to list (16)" at bounding box center [706, 123] width 74 height 17
